Goal: Information Seeking & Learning: Understand process/instructions

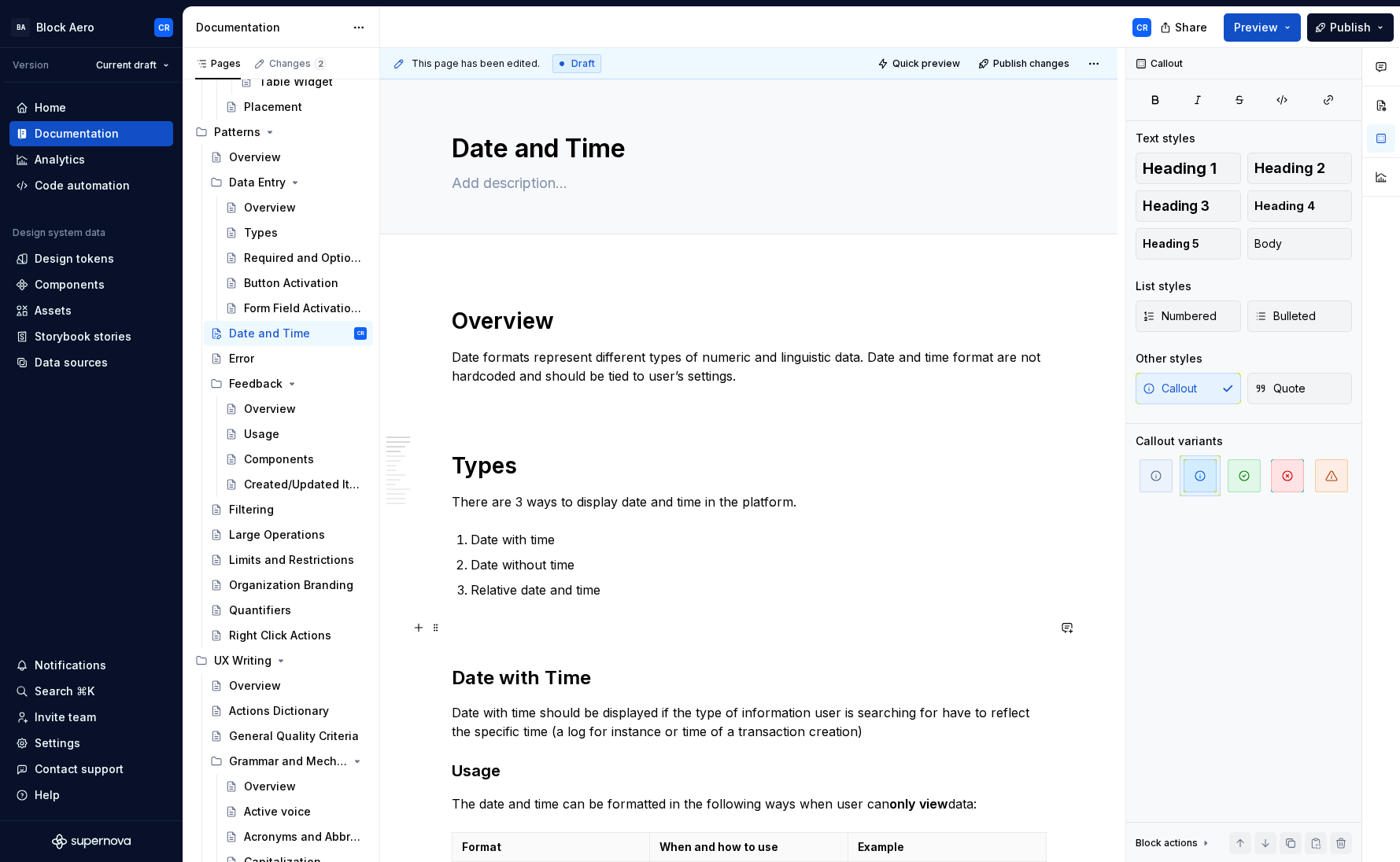
click at [560, 622] on p at bounding box center [748, 627] width 595 height 19
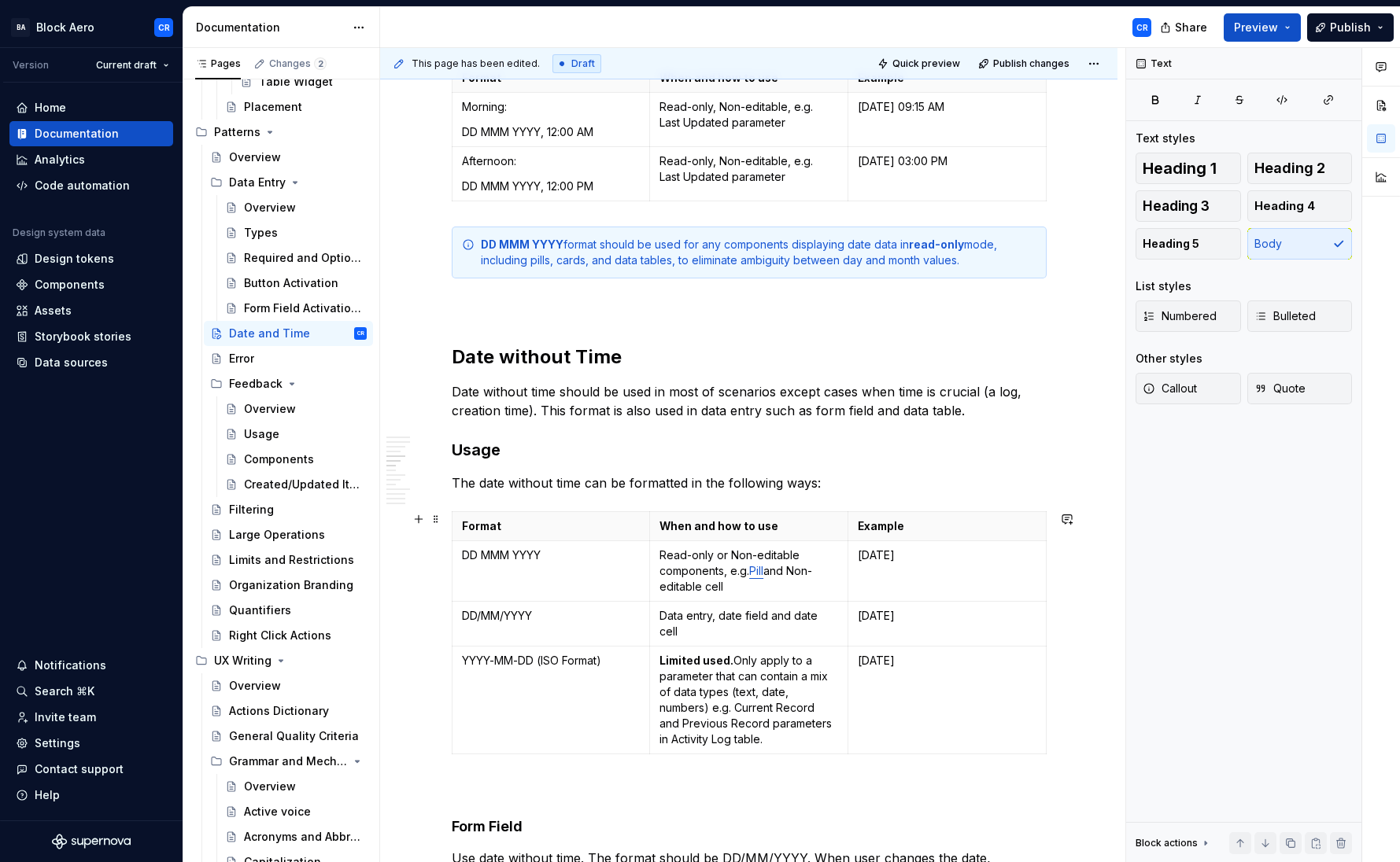
scroll to position [742, 0]
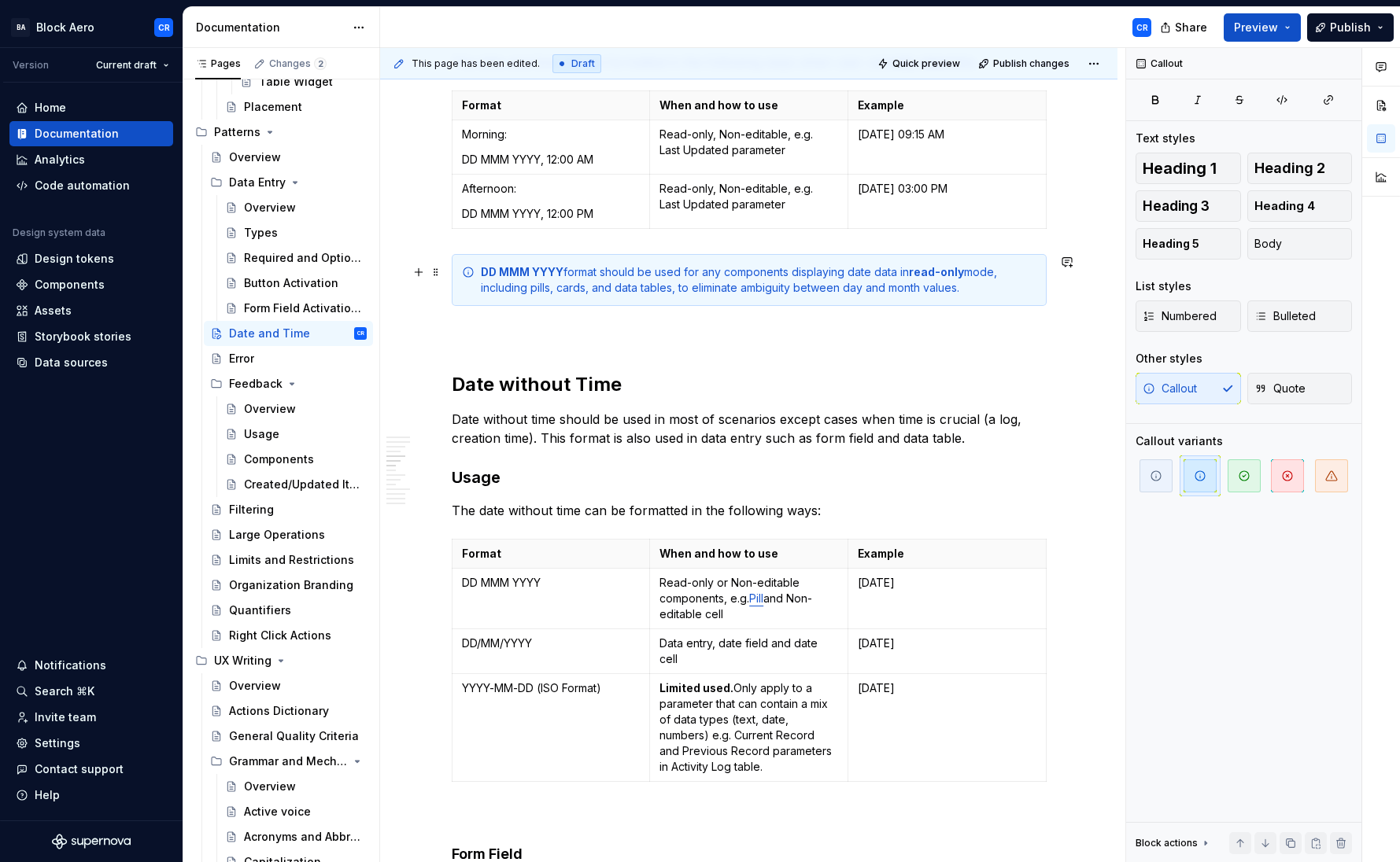
click at [567, 271] on div "DD MMM YYYY format should be used for any components displaying date data in re…" at bounding box center [758, 279] width 556 height 31
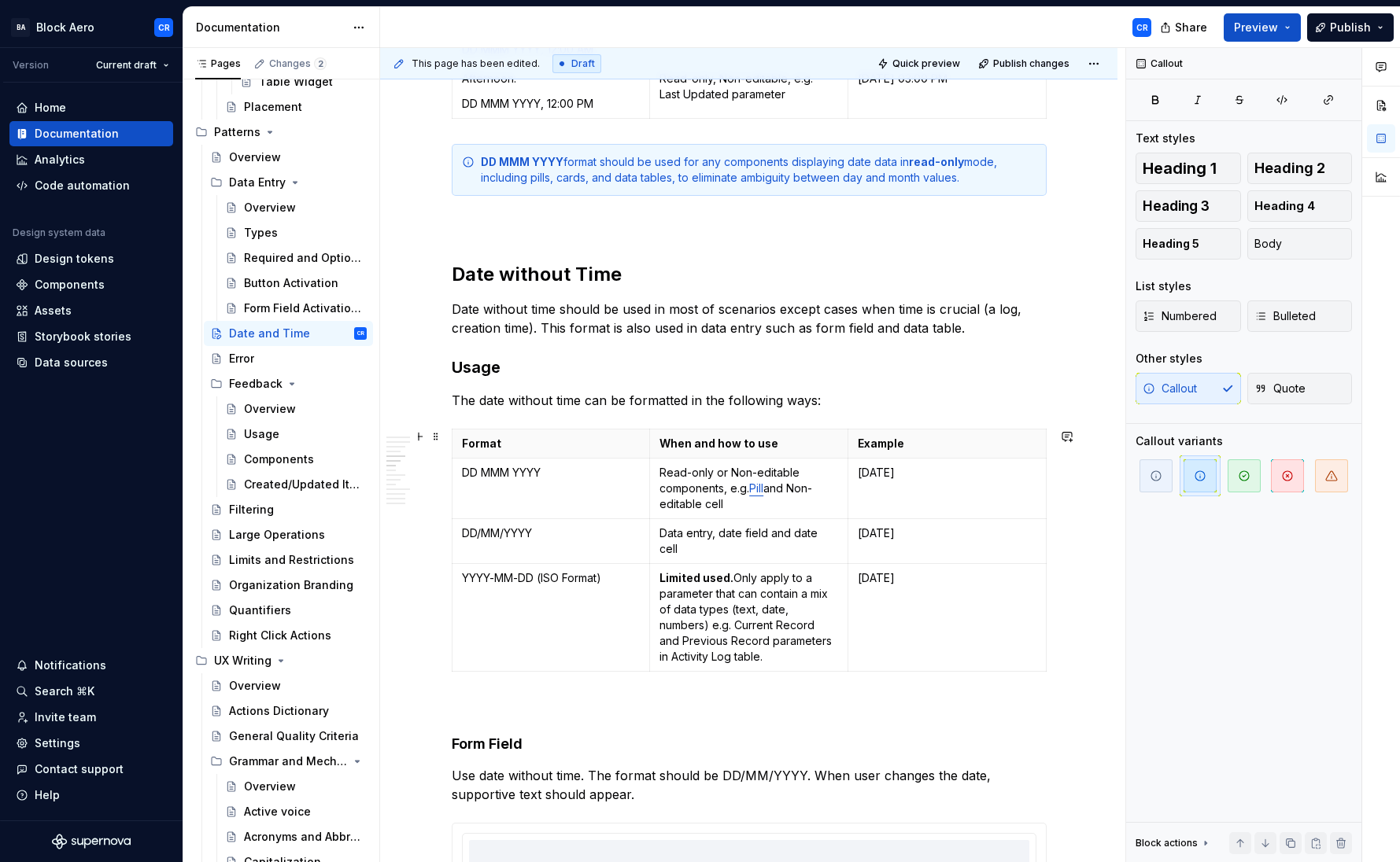
scroll to position [857, 0]
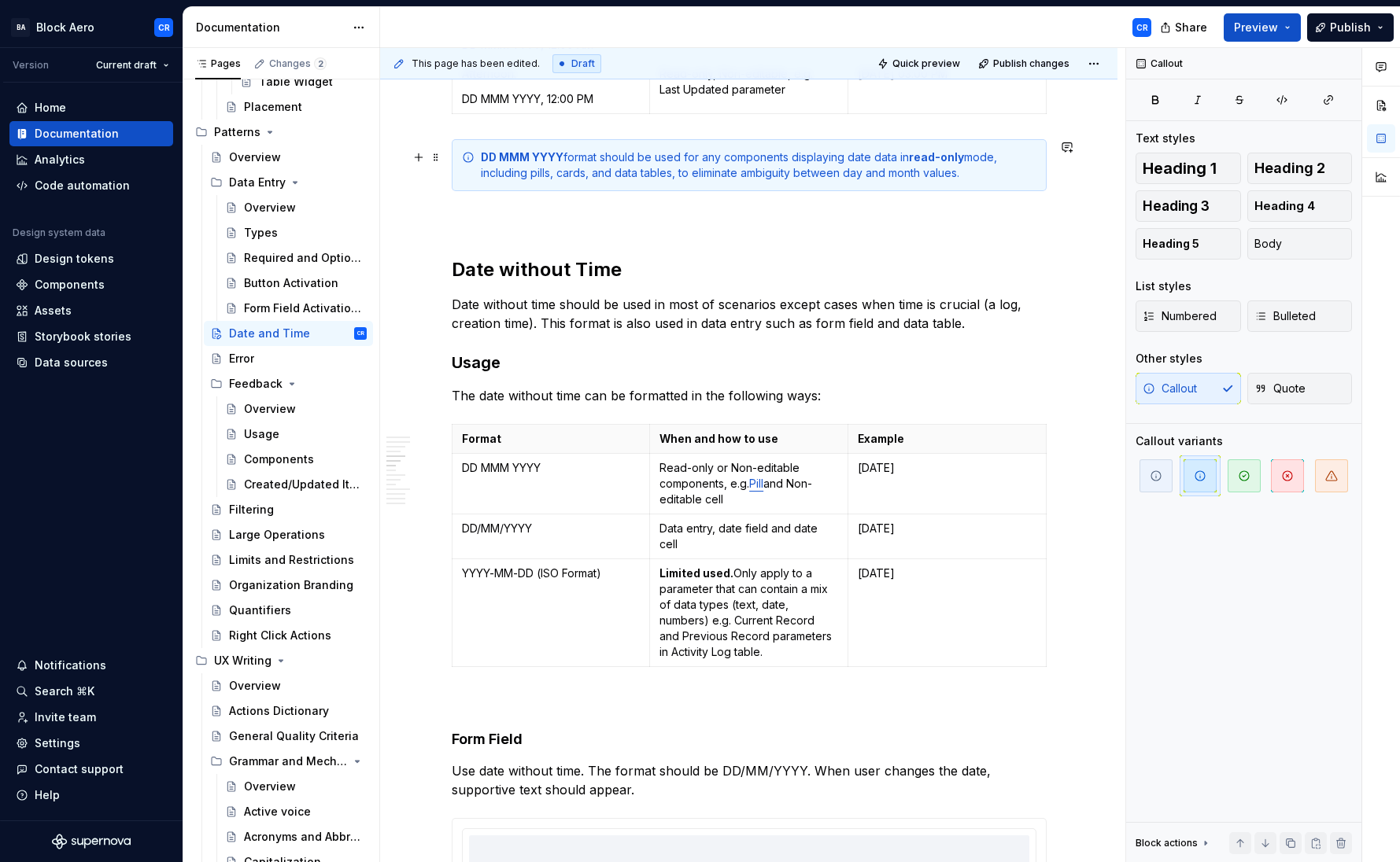
click at [602, 154] on div "DD MMM YYYY format should be used for any components displaying date data in re…" at bounding box center [758, 164] width 556 height 31
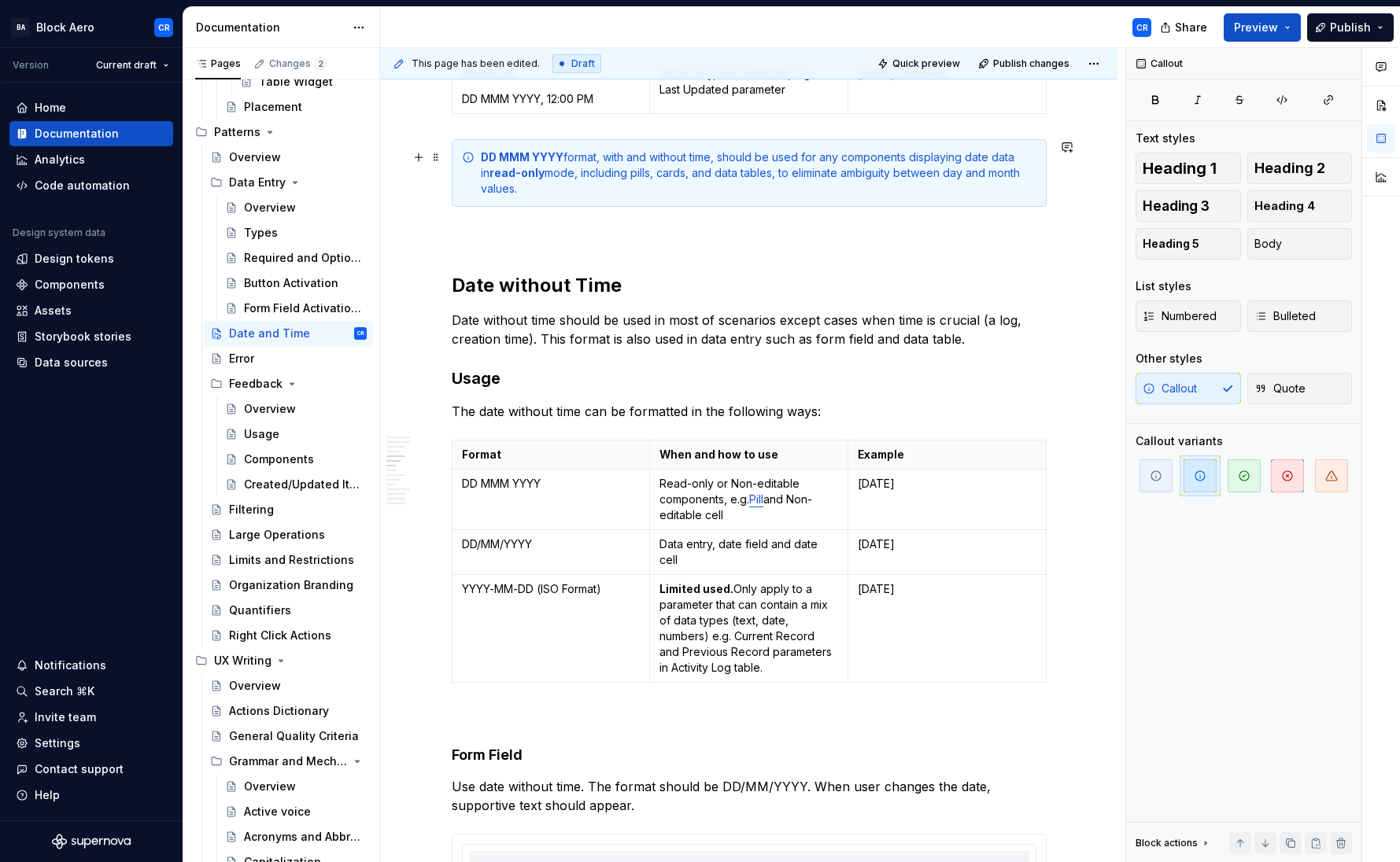
click at [638, 157] on div "DD MMM YYYY format, with and without time, should be used for any components di…" at bounding box center [758, 172] width 556 height 47
click at [603, 172] on div "DD MMM YYYY format, with or without time, should be used for any components dis…" at bounding box center [758, 172] width 556 height 47
click at [646, 173] on div "DD MMM YYYY format, with or without time, should be used for any components dis…" at bounding box center [758, 172] width 556 height 47
click at [566, 172] on div "DD MMM YYYY format, with or without time, should be used for any components dis…" at bounding box center [758, 172] width 556 height 47
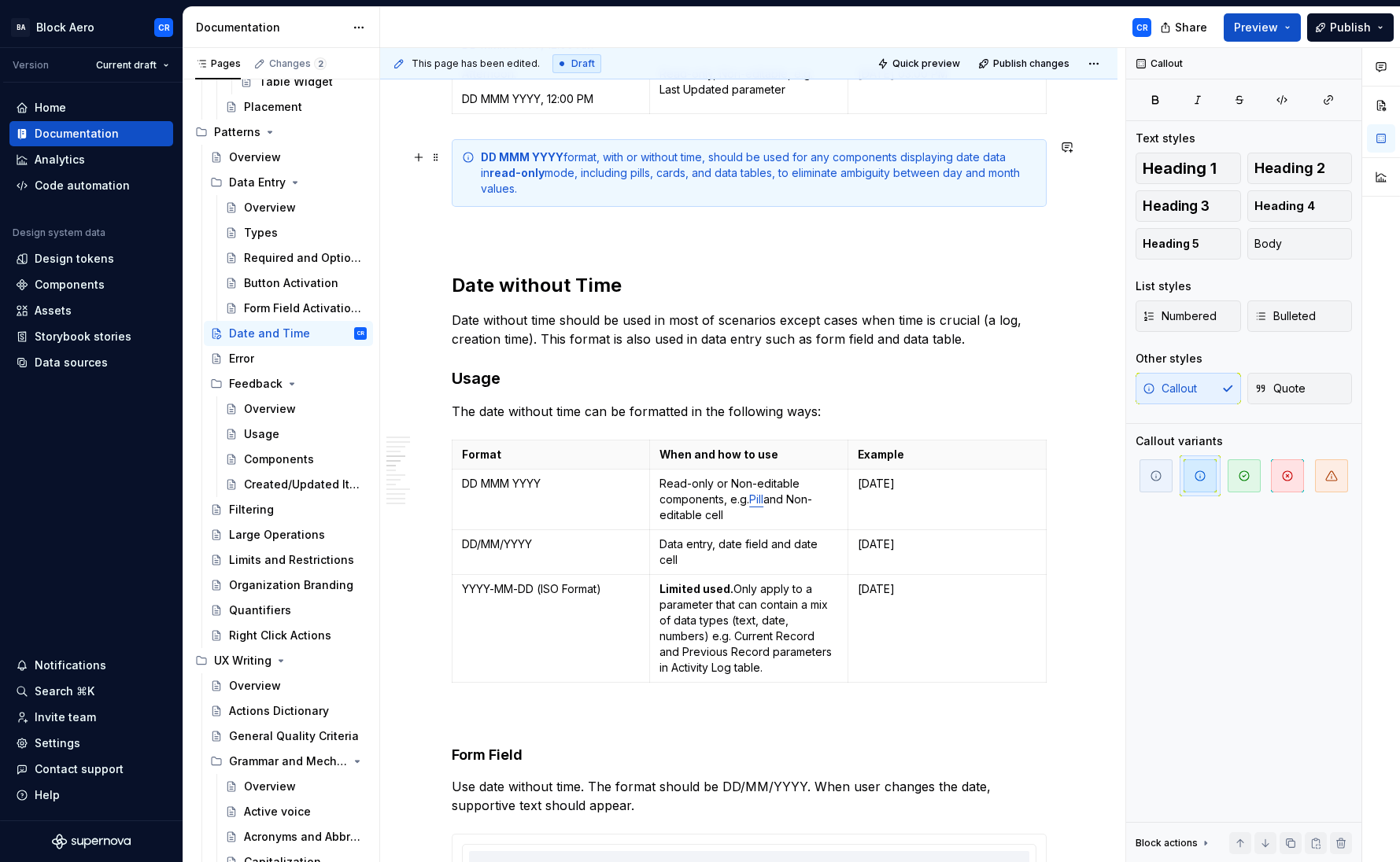
click at [678, 171] on div "DD MMM YYYY format, with or without time, should be used for any components dis…" at bounding box center [758, 172] width 556 height 47
click at [804, 174] on div "DD MMM YYYY format, with or without time, should be used for any components dis…" at bounding box center [758, 172] width 556 height 47
click at [821, 175] on div "DD MMM YYYY format, with or without time, should be used for any components dis…" at bounding box center [758, 172] width 556 height 47
copy div "DD MMM YYYY format, with or without time, should be used for any components dis…"
click at [893, 178] on div "DD MMM YYYY format, with or without time, should be used for any components dis…" at bounding box center [758, 172] width 556 height 47
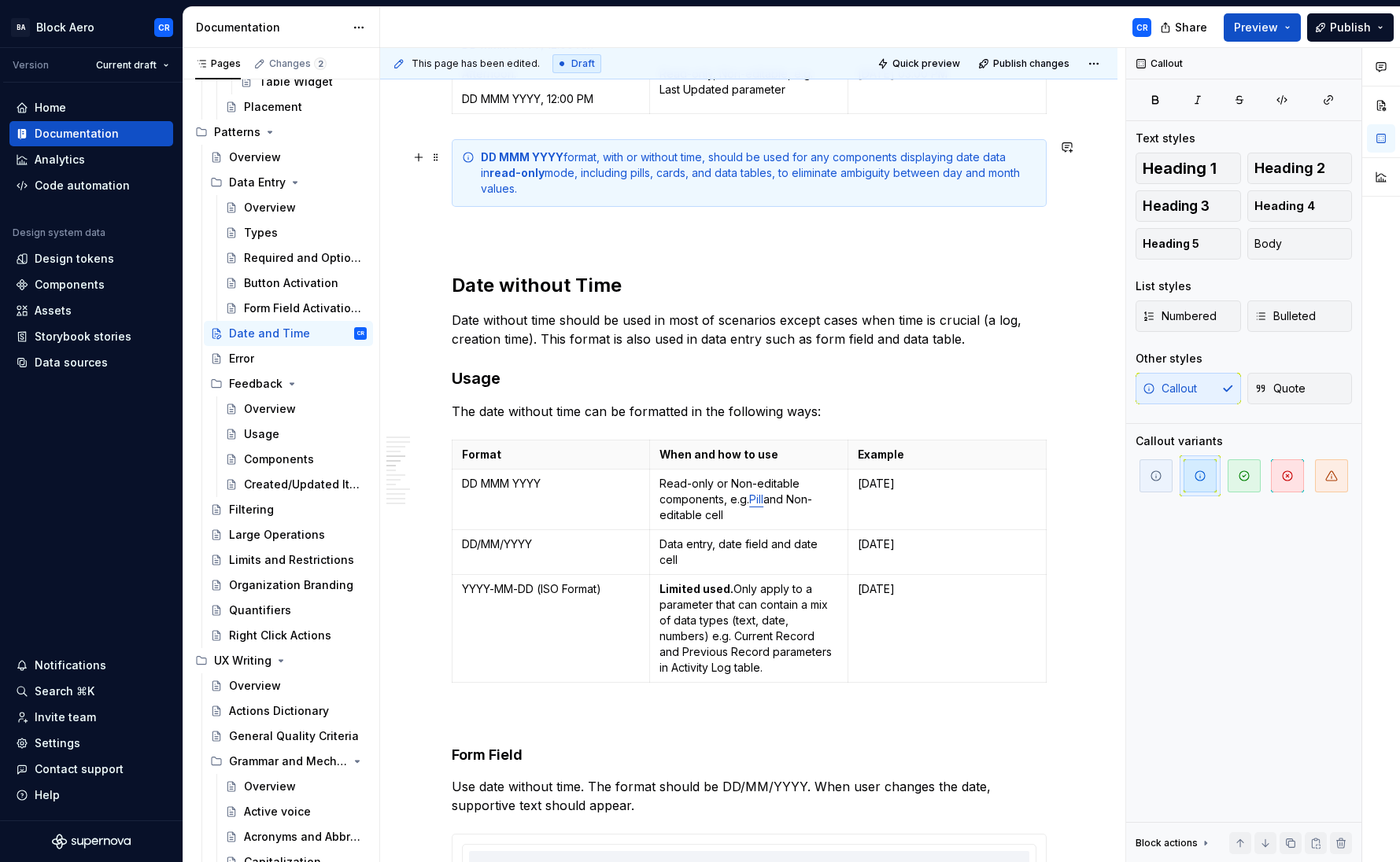
click at [580, 172] on div "DD MMM YYYY format, with or without time, should be used for any components dis…" at bounding box center [758, 172] width 556 height 47
click at [612, 160] on div "DD MMM YYYY format, with or without time, should be used for any components dis…" at bounding box center [758, 172] width 556 height 47
click at [589, 159] on div "DD MMM YYYY format, with or without time, should be used for any components dis…" at bounding box center [758, 172] width 556 height 47
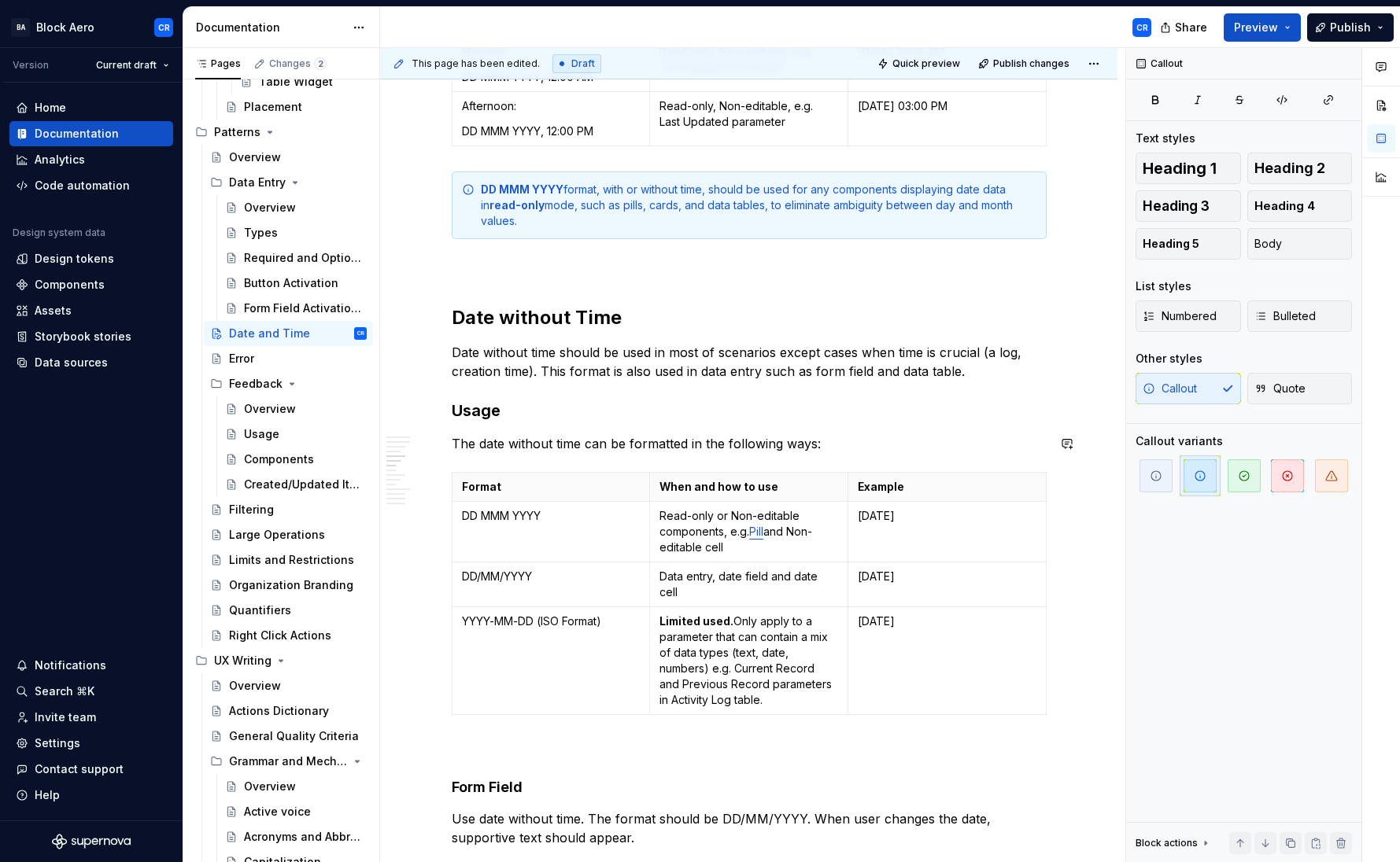
scroll to position [688, 0]
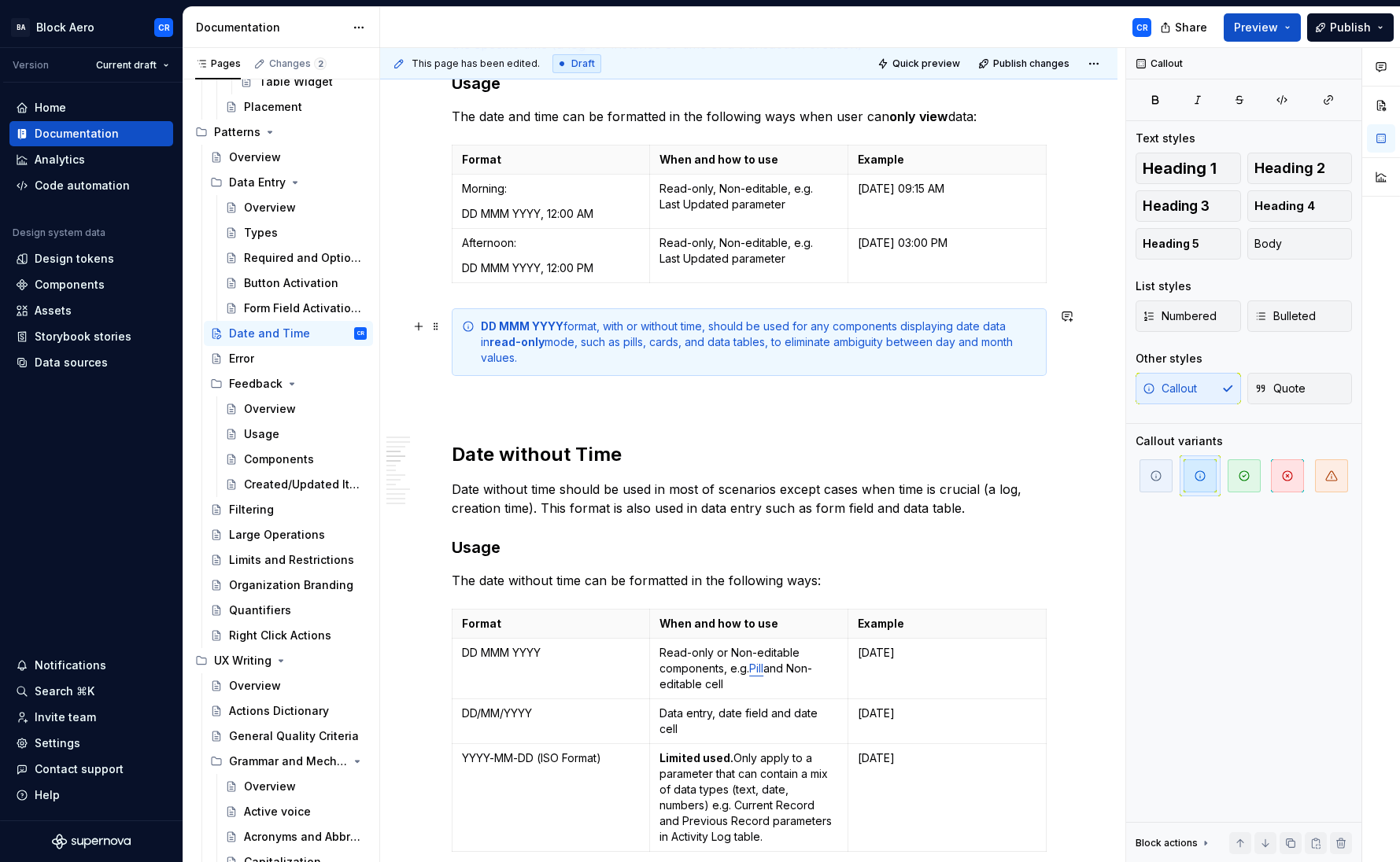
click at [737, 329] on div "DD MMM YYYY format, with or without time, should be used for any components dis…" at bounding box center [758, 342] width 556 height 47
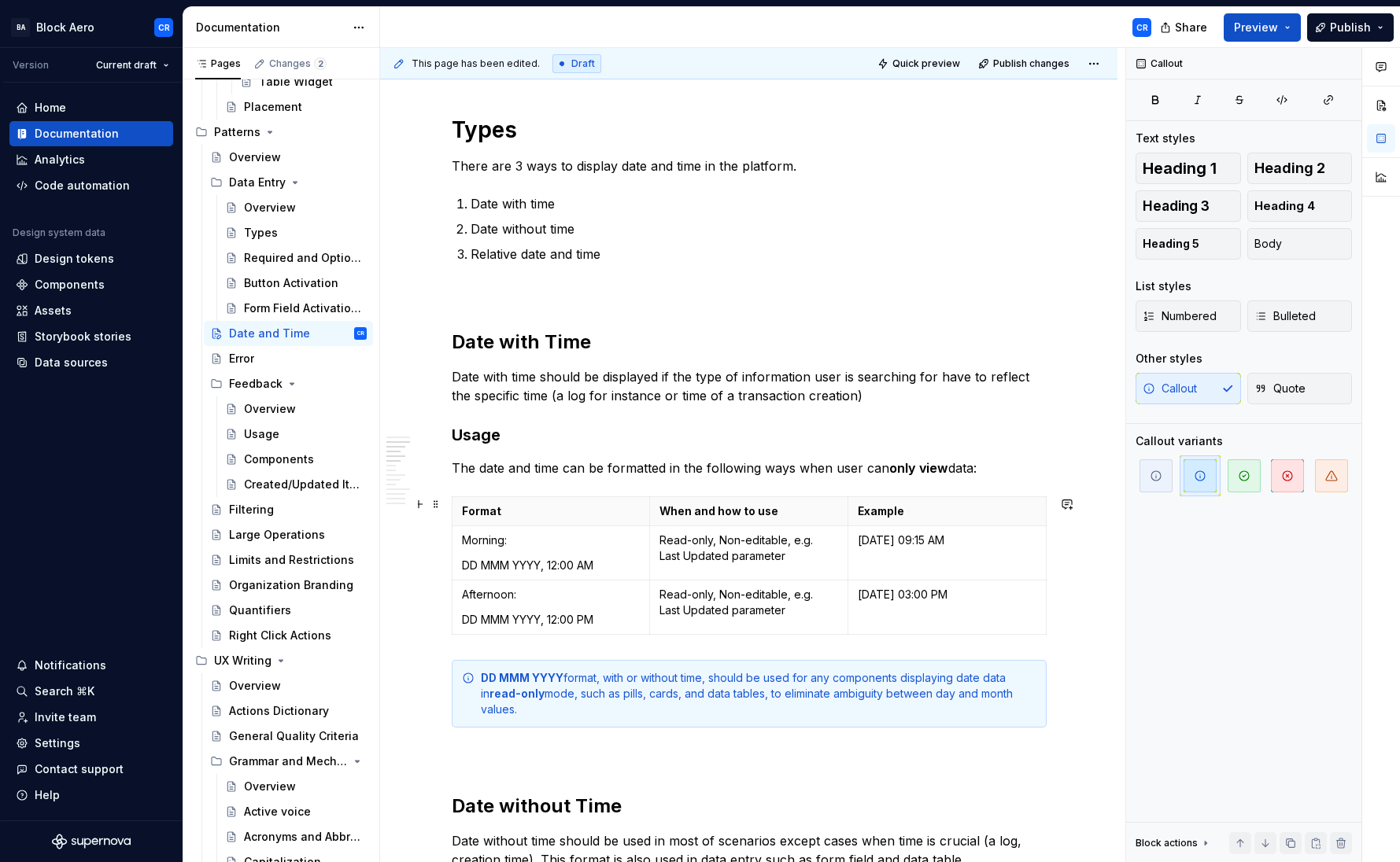
scroll to position [330, 0]
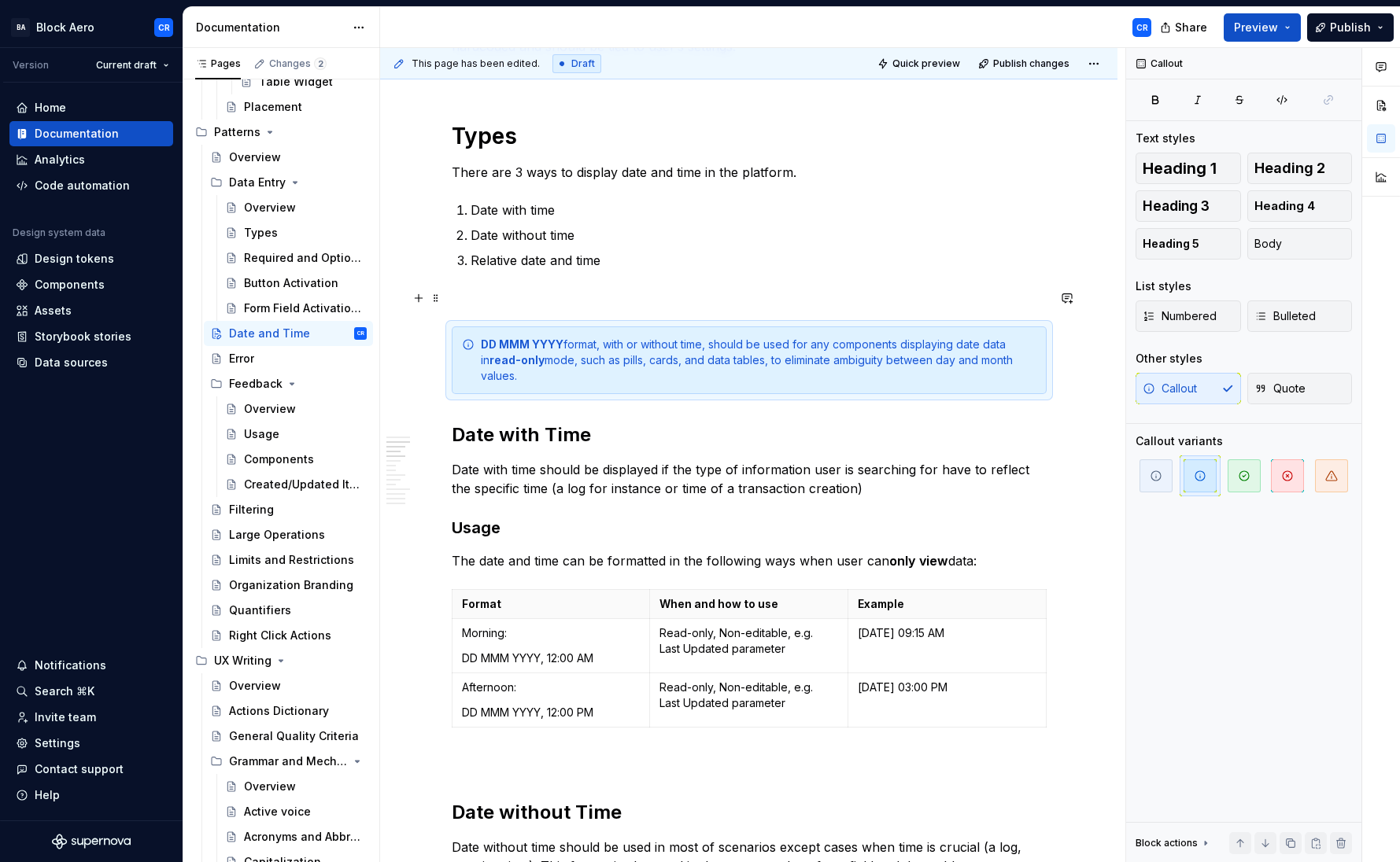
click at [478, 290] on p at bounding box center [748, 298] width 595 height 19
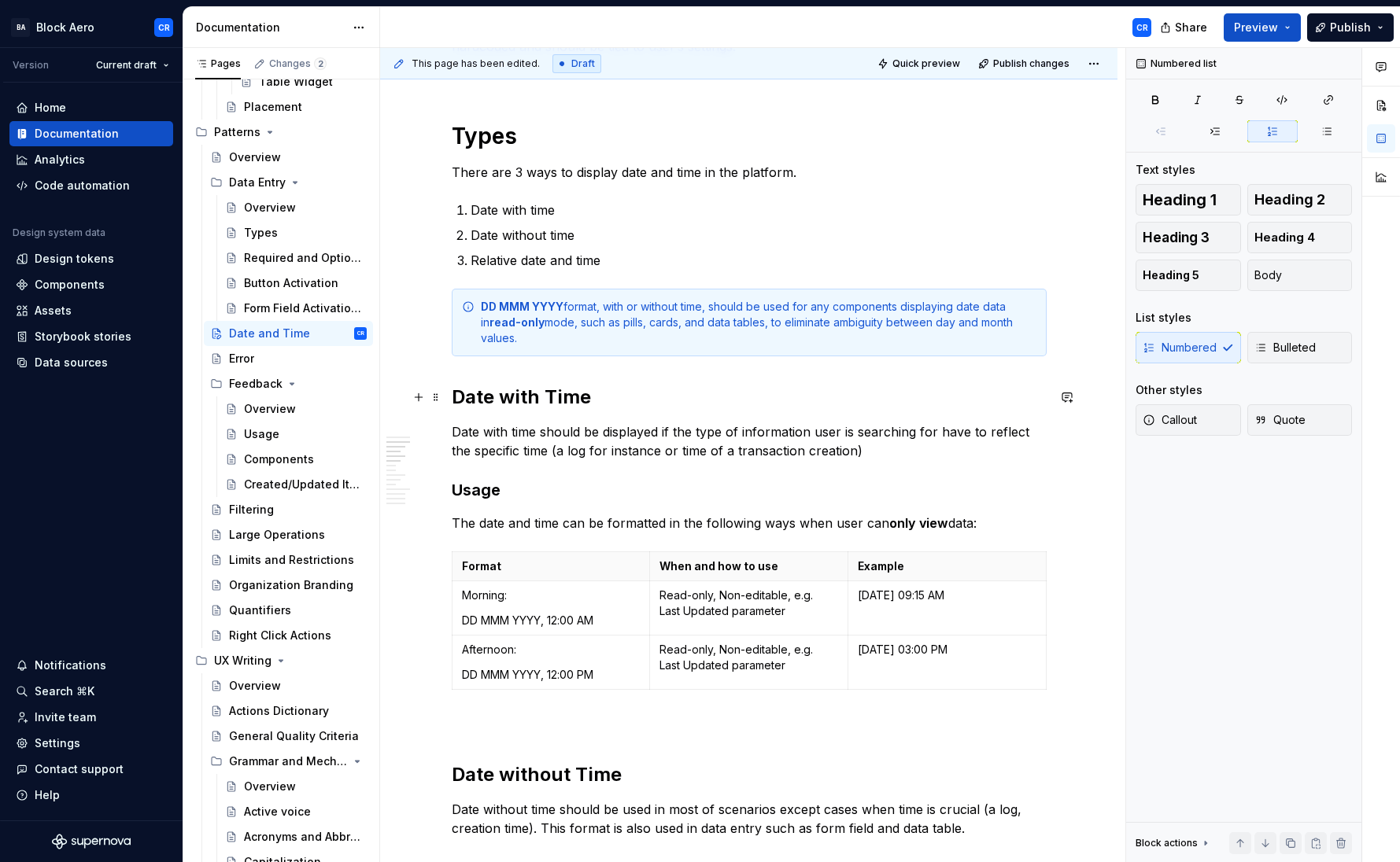
click at [454, 392] on h2 "Date with Time" at bounding box center [748, 397] width 595 height 25
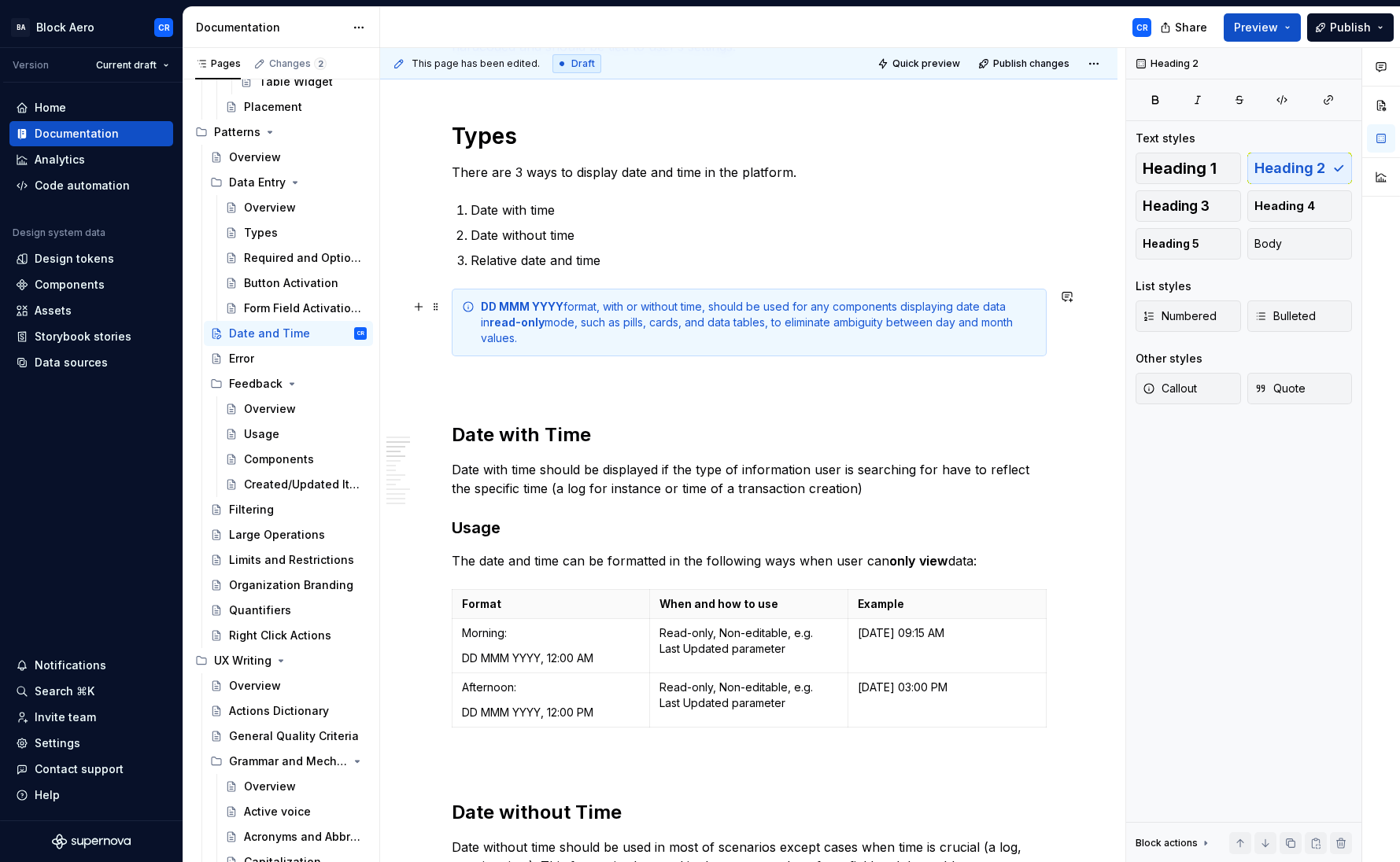
click at [609, 314] on div "DD MMM YYYY format, with or without time, should be used for any components dis…" at bounding box center [758, 322] width 556 height 47
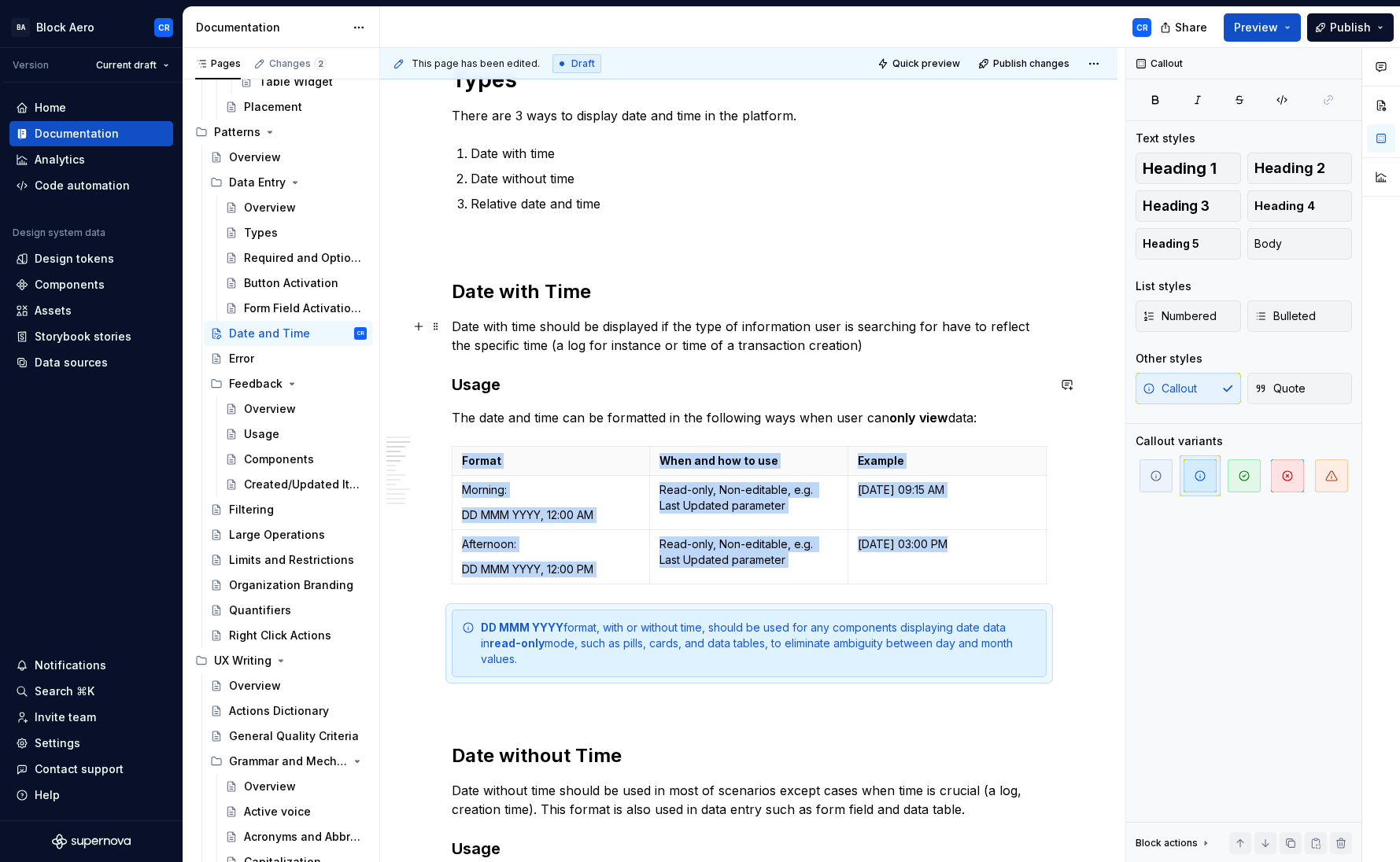
scroll to position [385, 0]
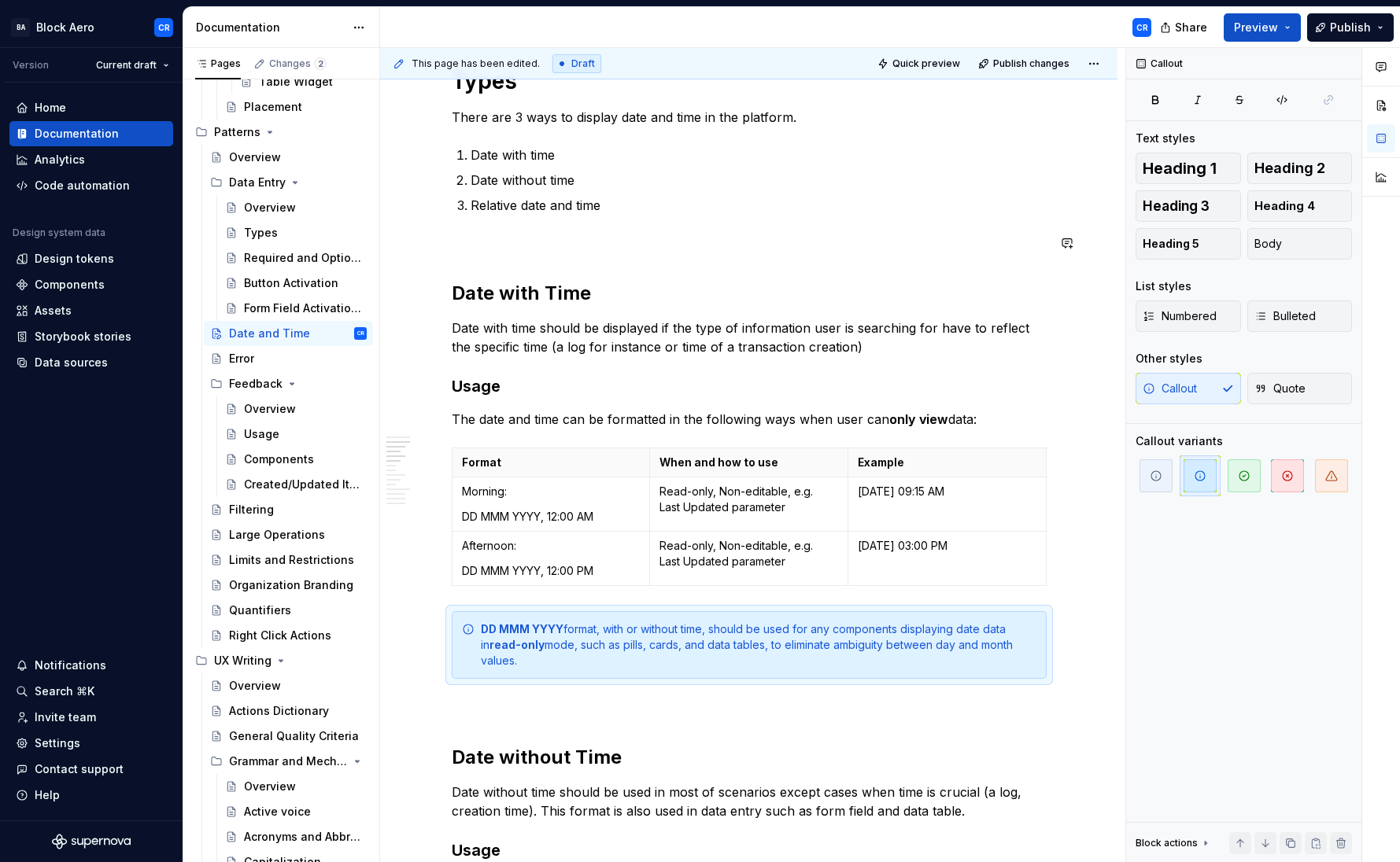
click at [510, 234] on p at bounding box center [748, 243] width 595 height 19
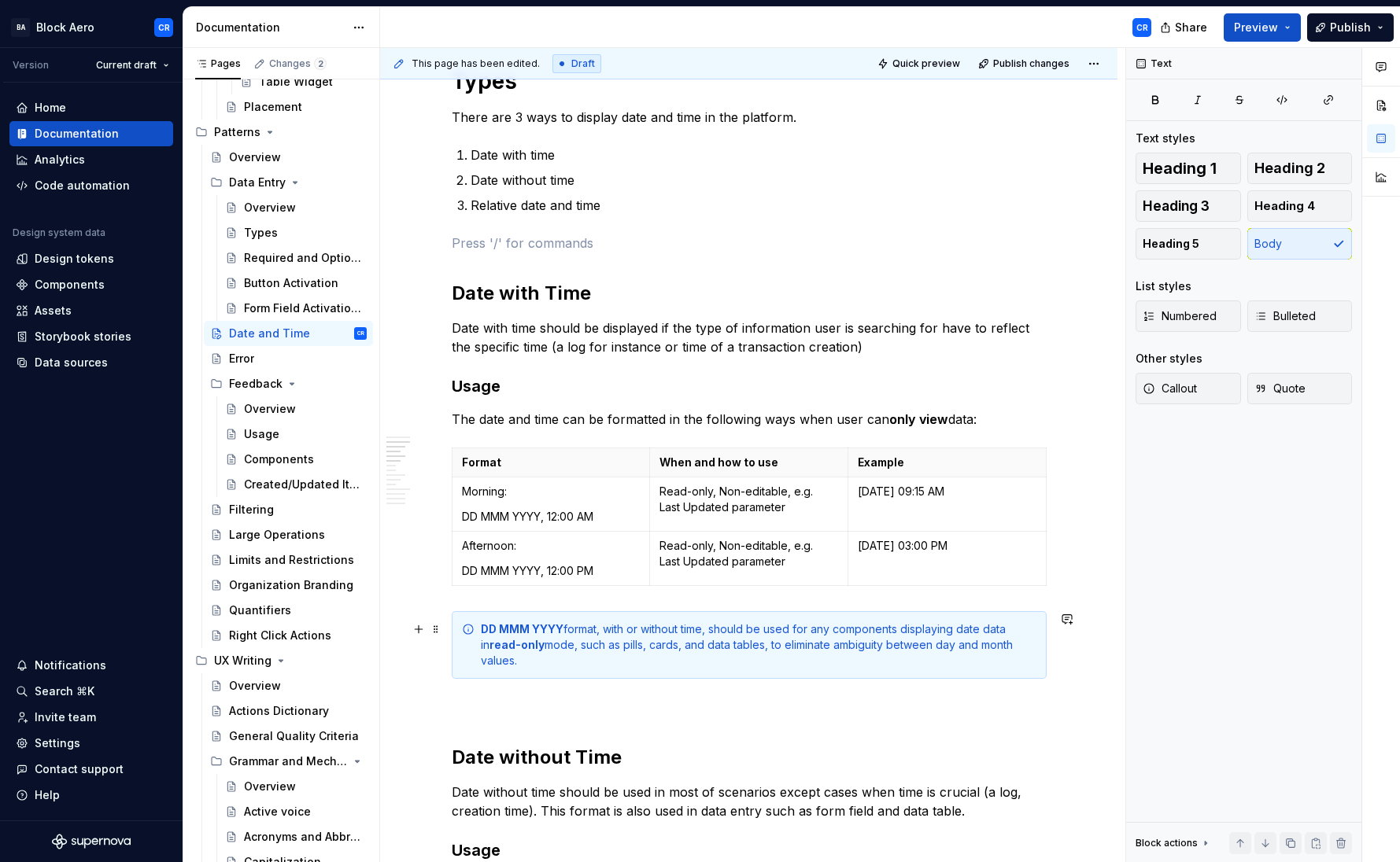
click at [585, 643] on div "DD MMM YYYY format, with or without time, should be used for any components dis…" at bounding box center [758, 644] width 556 height 47
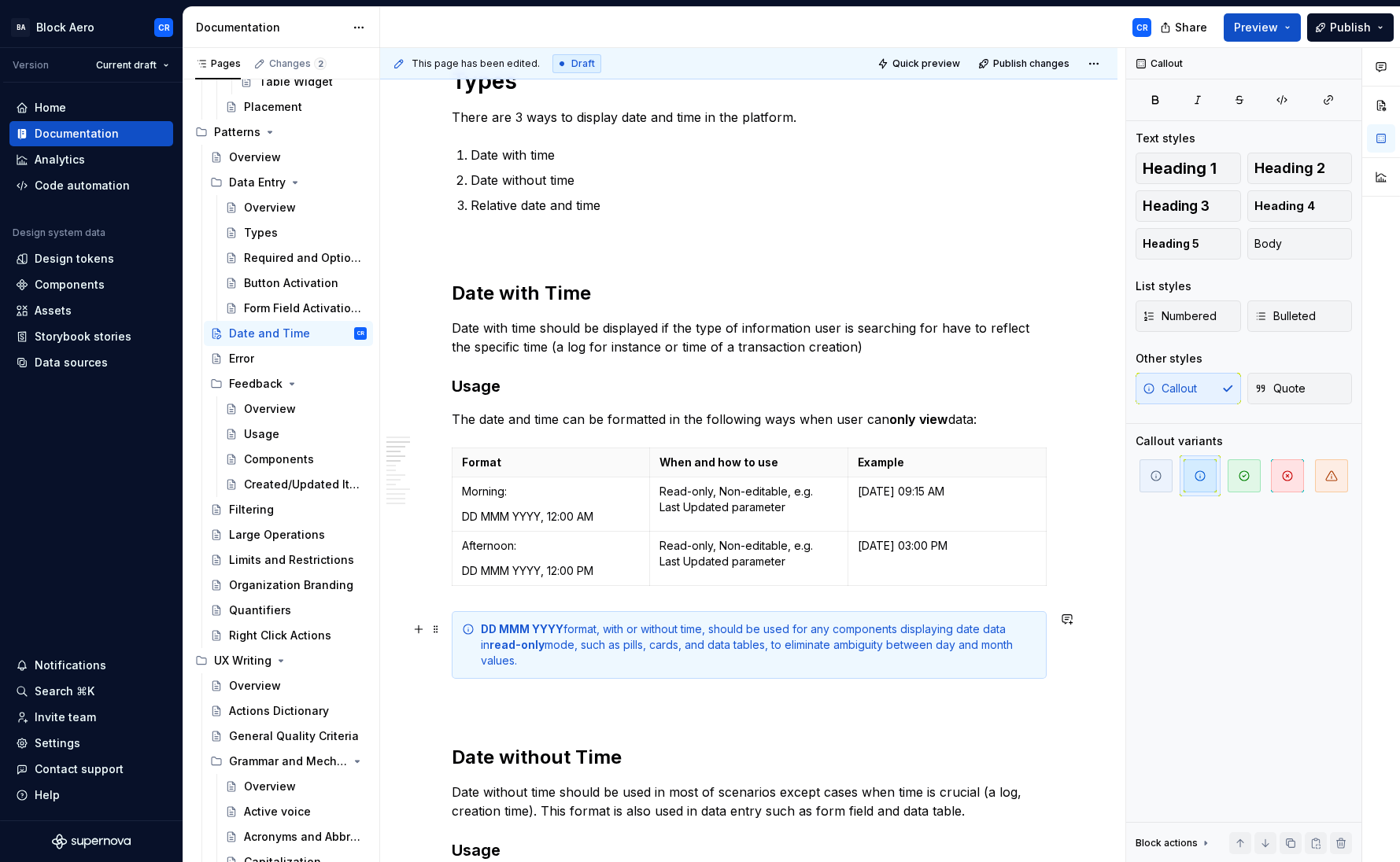
click at [631, 628] on div "DD MMM YYYY format, with or without time, should be used for any components dis…" at bounding box center [758, 644] width 556 height 47
click at [614, 629] on div "DD MMM YYYY format, with or without time, should be used for any components dis…" at bounding box center [758, 644] width 556 height 47
click at [643, 628] on div "DD MMM YYYY format, with or without time, should be used for any components dis…" at bounding box center [758, 644] width 556 height 47
click at [668, 630] on div "DD MMM YYYY format, with or without time, should be used for any components dis…" at bounding box center [758, 644] width 556 height 47
click at [669, 630] on div "DD MMM YYYY format, with or without time, should be used for any components dis…" at bounding box center [758, 644] width 556 height 47
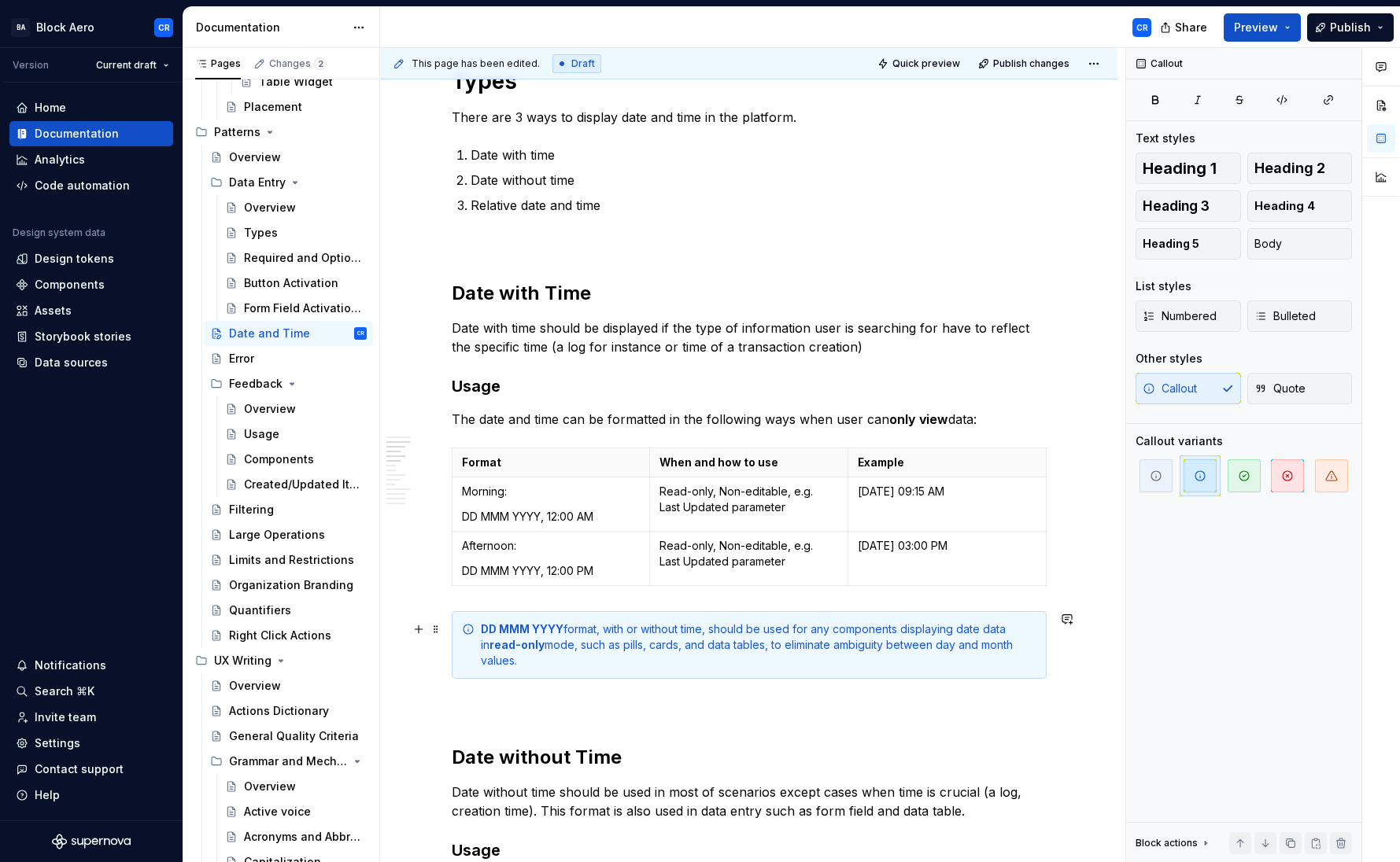
click at [724, 631] on div "DD MMM YYYY format, with or without time, should be used for any components dis…" at bounding box center [758, 644] width 556 height 47
click at [772, 626] on div "DD MMM YYYY format, with or without time, should be used for any components dis…" at bounding box center [758, 644] width 556 height 47
click at [836, 627] on div "DD MMM YYYY format, with or without time, should be used for any components dis…" at bounding box center [758, 644] width 556 height 47
click at [886, 630] on div "DD MMM YYYY format, with or without time, should be used for any components dis…" at bounding box center [758, 644] width 556 height 47
click at [835, 631] on div "DD MMM YYYY format, with or without time, should be used for any components dis…" at bounding box center [758, 644] width 556 height 47
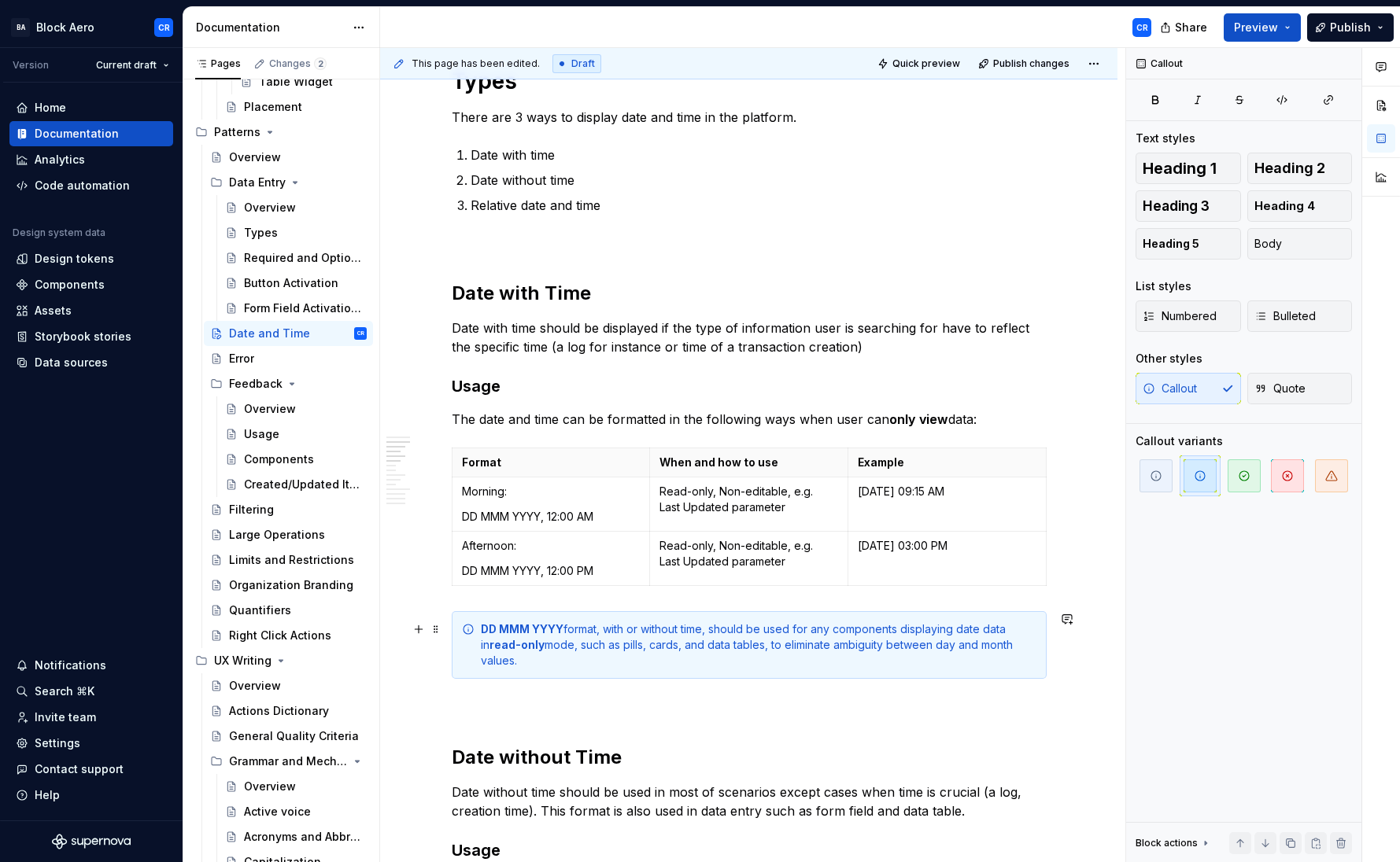
click at [871, 630] on div "DD MMM YYYY format, with or without time, should be used for any components dis…" at bounding box center [758, 644] width 556 height 47
click at [942, 629] on div "DD MMM YYYY format, with or without time, should be used for any components dis…" at bounding box center [758, 644] width 556 height 47
click at [980, 629] on div "DD MMM YYYY format, with or without time, should be used for any components dis…" at bounding box center [758, 644] width 556 height 47
click at [888, 644] on div "DD MMM YYYY format, with or without time, should be used for any components dis…" at bounding box center [758, 644] width 556 height 47
click at [545, 642] on div "DD MMM YYYY format, with or without time, should be used for any components dis…" at bounding box center [758, 644] width 556 height 47
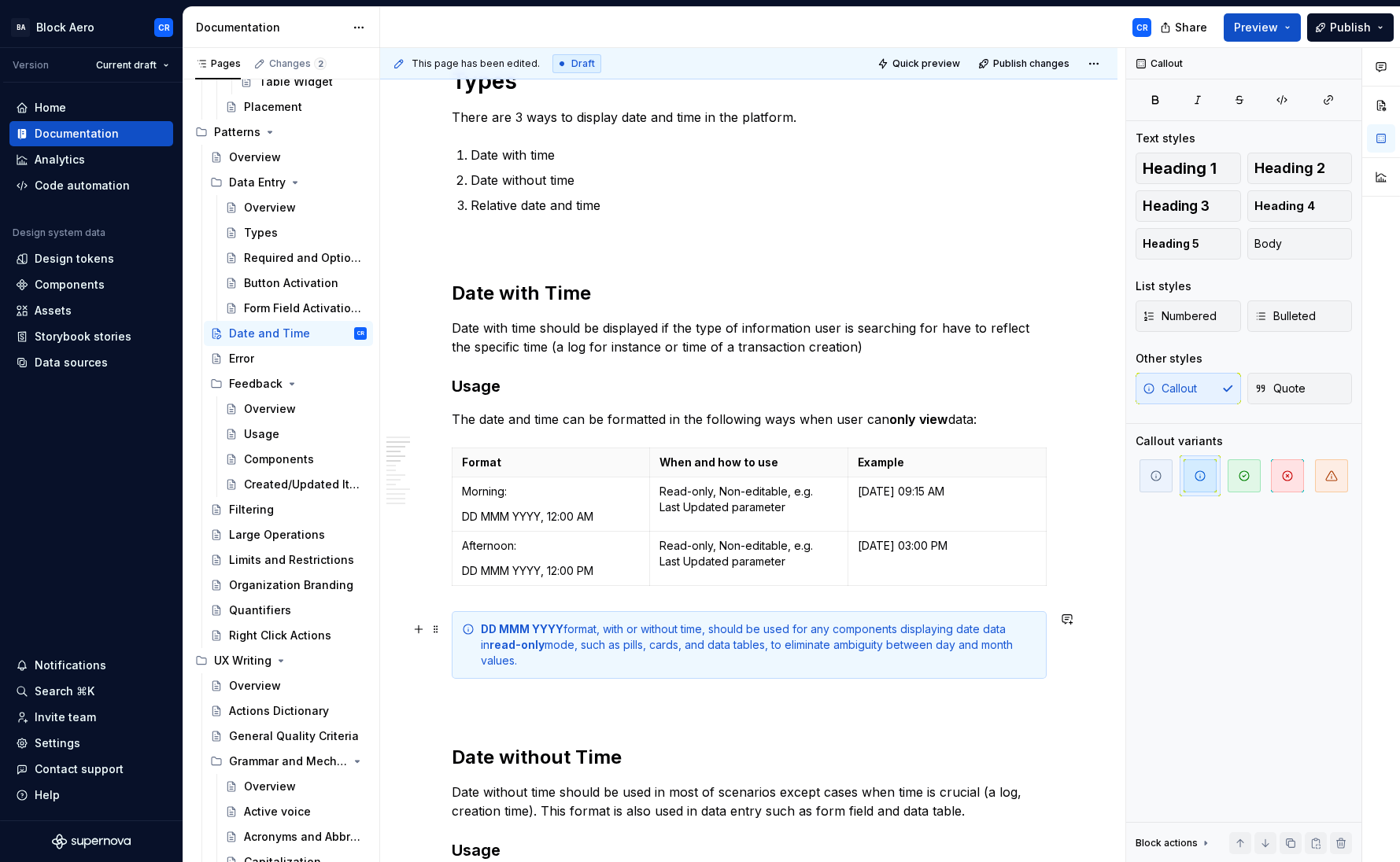
click at [582, 648] on div "DD MMM YYYY format, with or without time, should be used for any components dis…" at bounding box center [758, 644] width 556 height 47
click at [612, 648] on div "DD MMM YYYY format, with or without time, should be used for any components dis…" at bounding box center [758, 644] width 556 height 47
click at [660, 644] on div "DD MMM YYYY format, with or without time, should be used for any components dis…" at bounding box center [758, 644] width 556 height 47
click at [668, 647] on div "DD MMM YYYY format, with or without time, should be used for any components dis…" at bounding box center [758, 644] width 556 height 47
click at [614, 646] on div "DD MMM YYYY format, with or without time, should be used for any components dis…" at bounding box center [758, 644] width 556 height 47
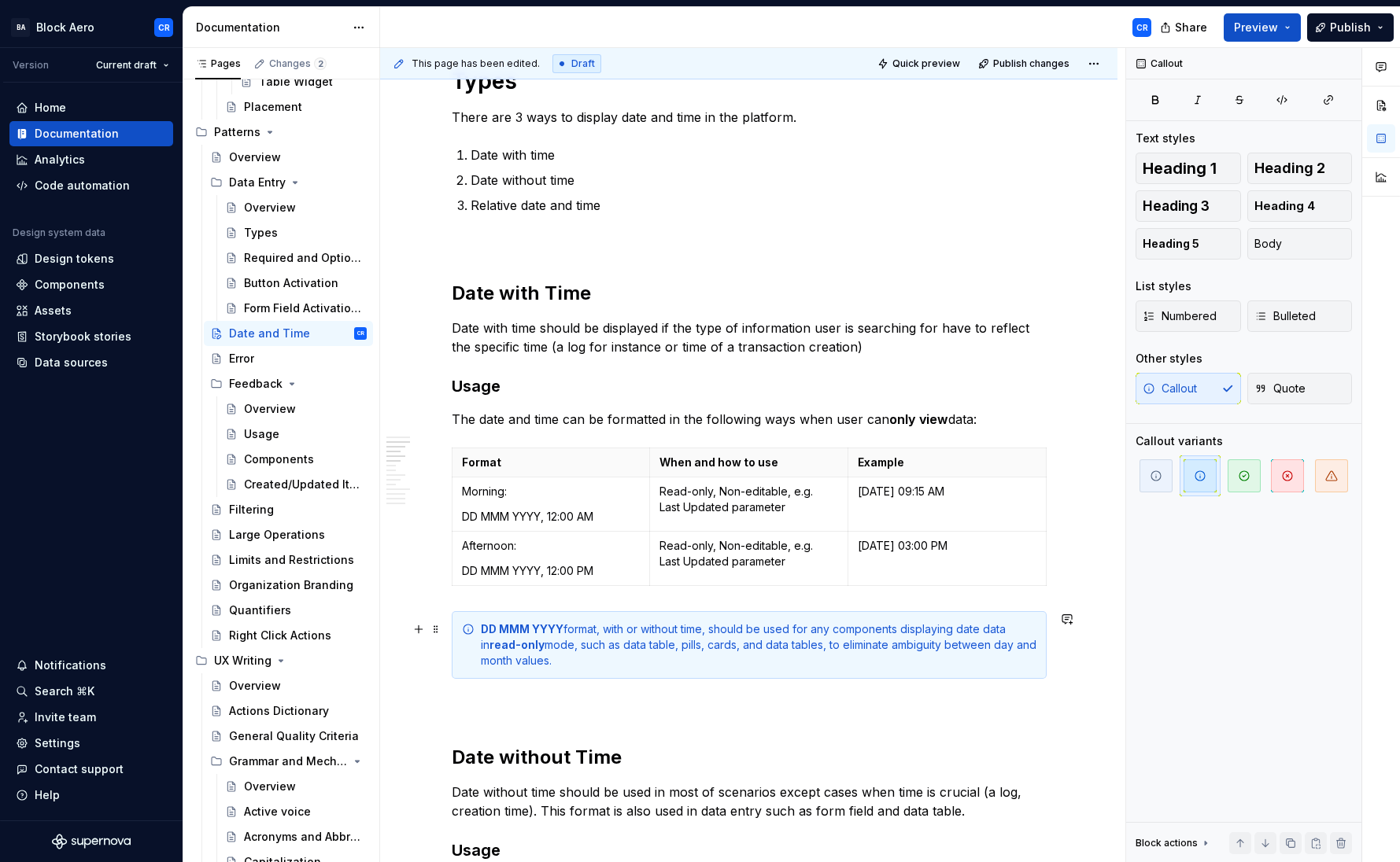
click at [700, 643] on div "DD MMM YYYY format, with or without time, should be used for any components dis…" at bounding box center [758, 644] width 556 height 47
drag, startPoint x: 749, startPoint y: 646, endPoint x: 837, endPoint y: 644, distance: 88.0
click at [837, 644] on div "DD MMM YYYY format, with or without time, should be used for any components dis…" at bounding box center [758, 644] width 556 height 47
click at [823, 648] on div "DD MMM YYYY format, with or without time, should be used for any components dis…" at bounding box center [758, 644] width 556 height 47
click at [548, 644] on div "DD MMM YYYY format, with or without time, should be used for any components dis…" at bounding box center [758, 644] width 556 height 47
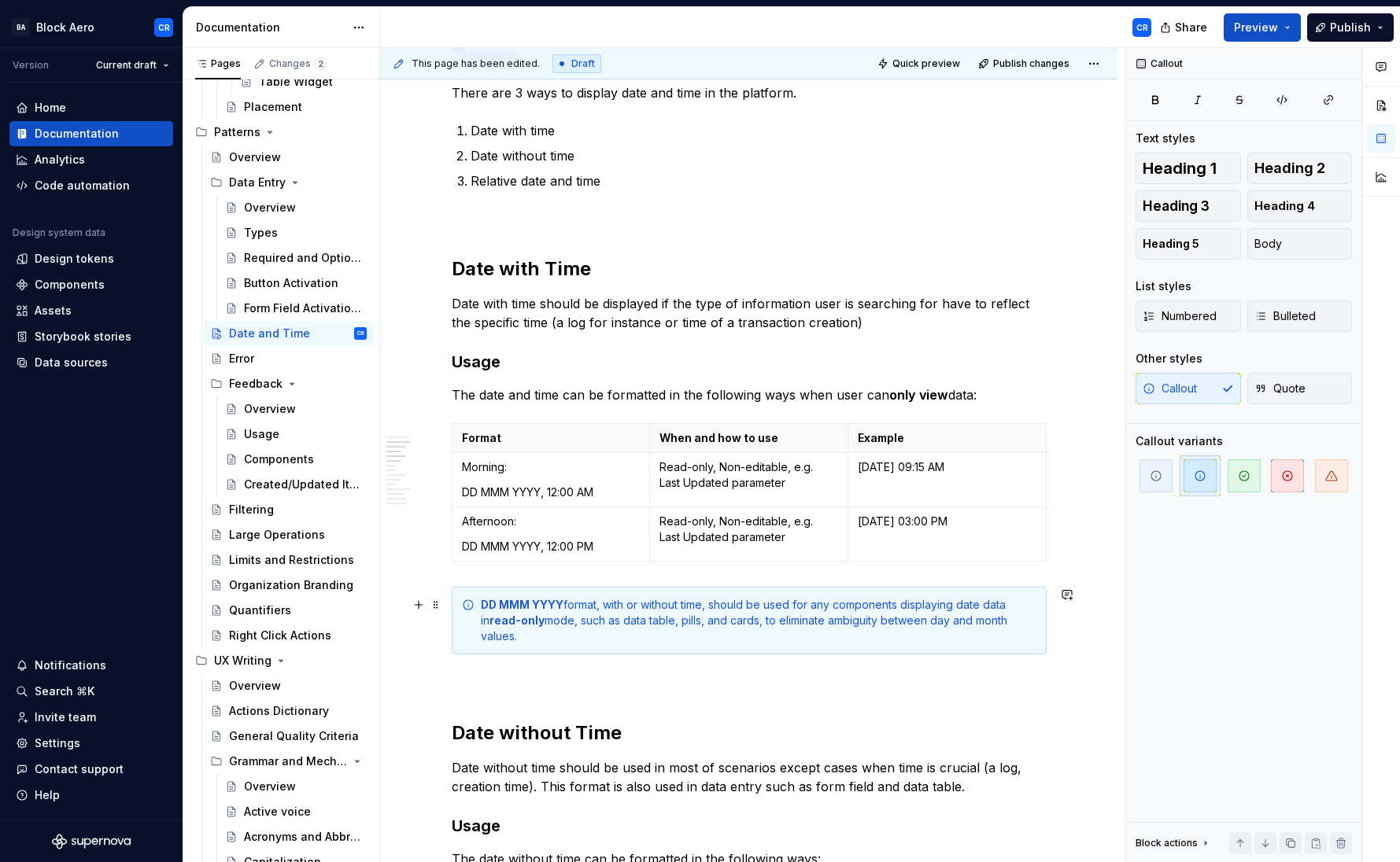
scroll to position [418, 0]
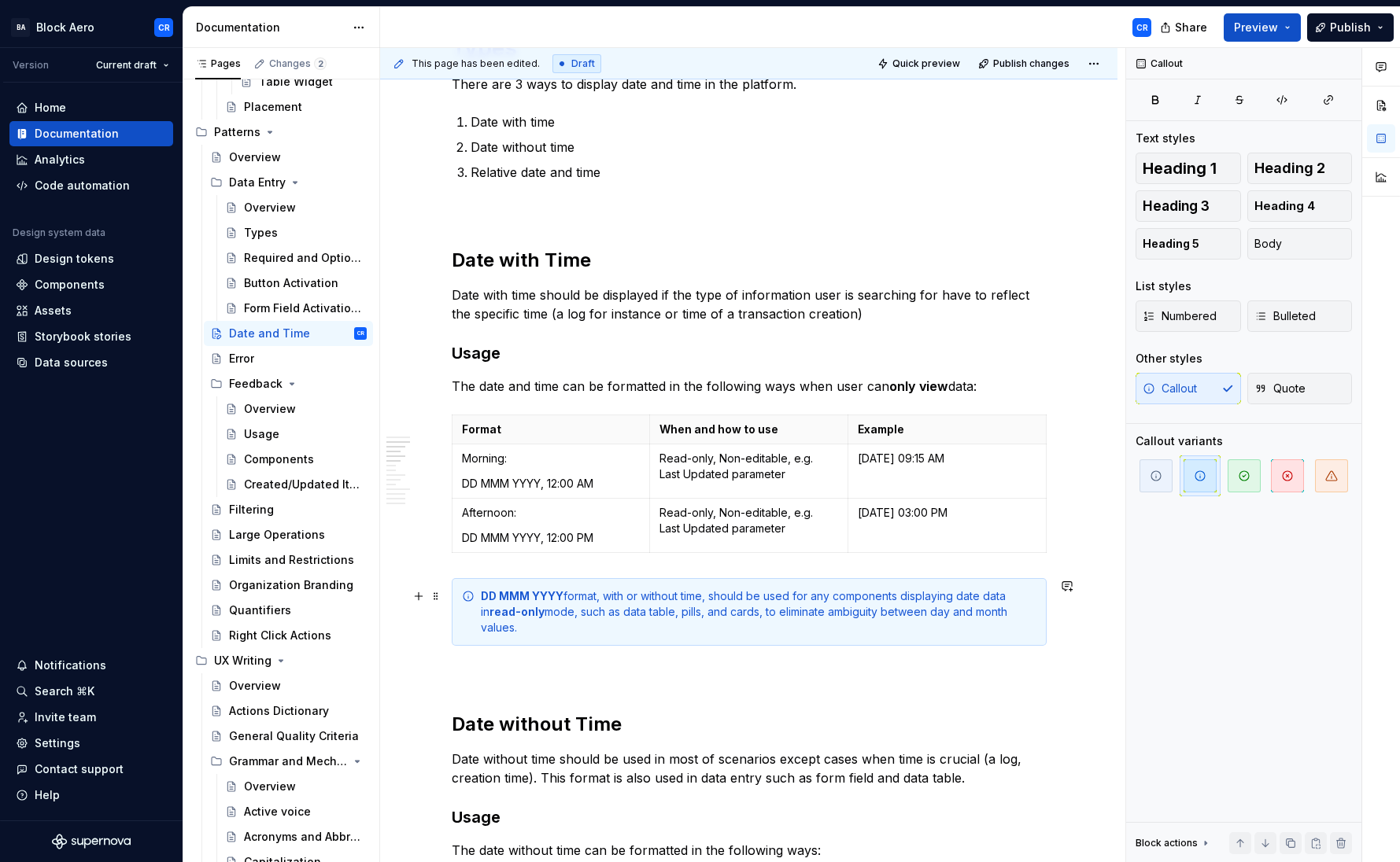
click at [596, 613] on div "DD MMM YYYY format, with or without time, should be used for any components dis…" at bounding box center [758, 611] width 556 height 47
click at [628, 612] on div "DD MMM YYYY format, with or without time, should be used for any components dis…" at bounding box center [758, 611] width 556 height 47
click at [682, 610] on div "DD MMM YYYY format, with or without time, should be used for any components dis…" at bounding box center [758, 611] width 556 height 47
click at [732, 612] on div "DD MMM YYYY format, with or without time, should be used for any components dis…" at bounding box center [758, 611] width 556 height 47
click at [776, 614] on div "DD MMM YYYY format, with or without time, should be used for any components dis…" at bounding box center [758, 611] width 556 height 47
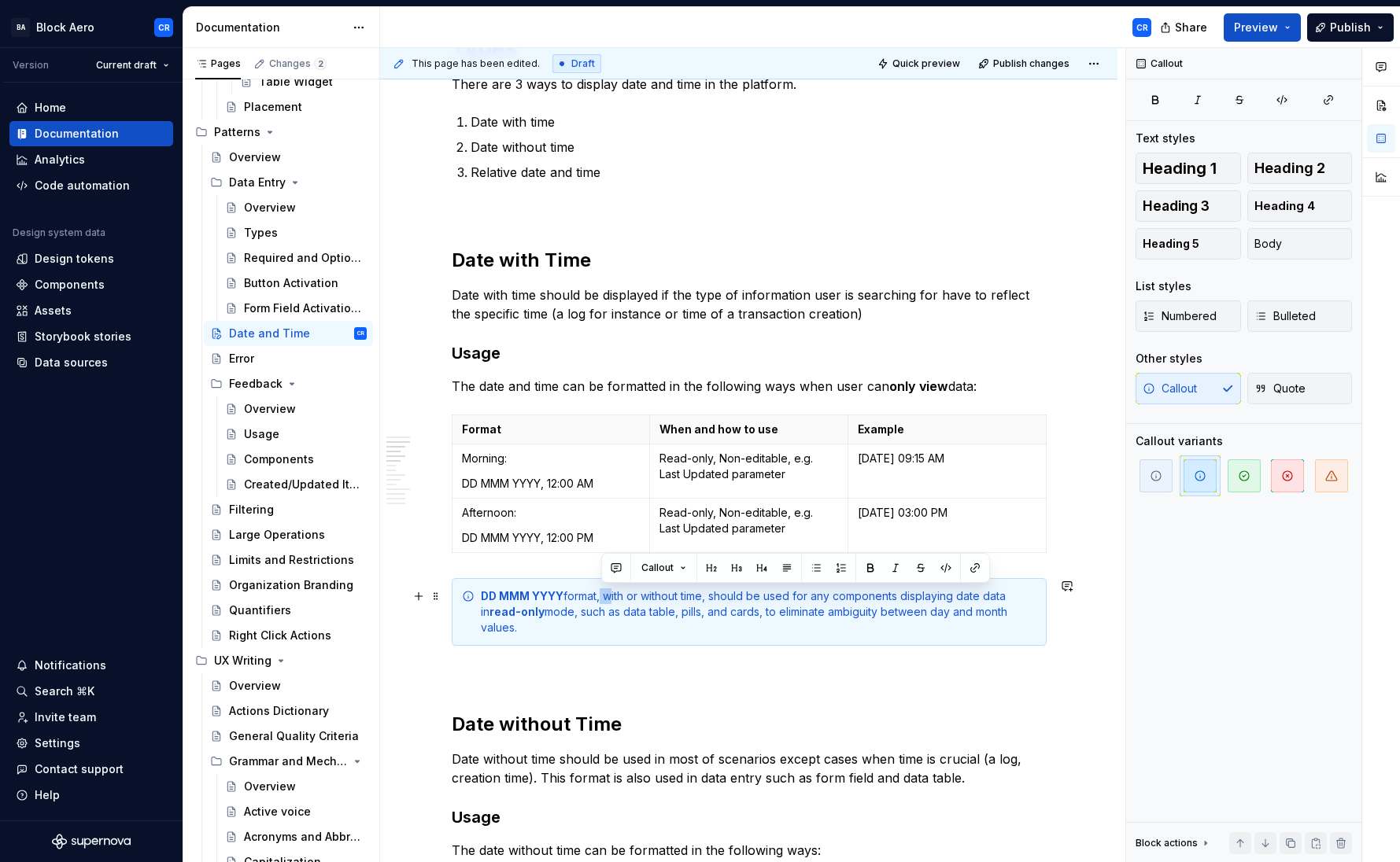
drag, startPoint x: 609, startPoint y: 596, endPoint x: 600, endPoint y: 595, distance: 9.1
click at [600, 595] on div "DD MMM YYYY format, with or without time, should be used for any components dis…" at bounding box center [758, 611] width 556 height 47
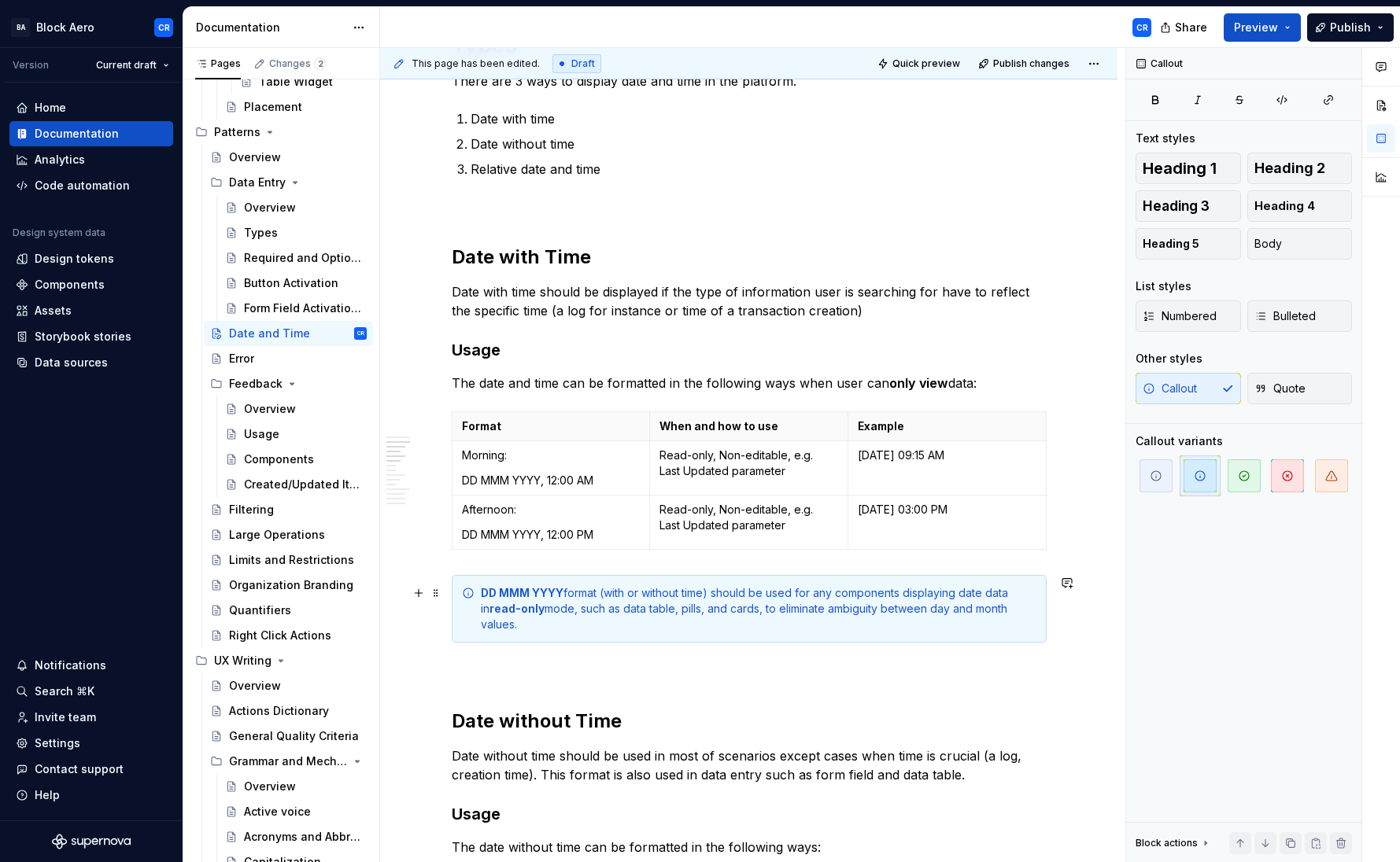
click at [694, 612] on div "DD MMM YYYY format (with or without time) should be used for any components dis…" at bounding box center [758, 609] width 556 height 47
copy div "DD MMM YYYY format (with or without time) should be used for any components dis…"
click at [555, 626] on div "DD MMM YYYY format (with or without time) should be used for any components dis…" at bounding box center [758, 609] width 556 height 47
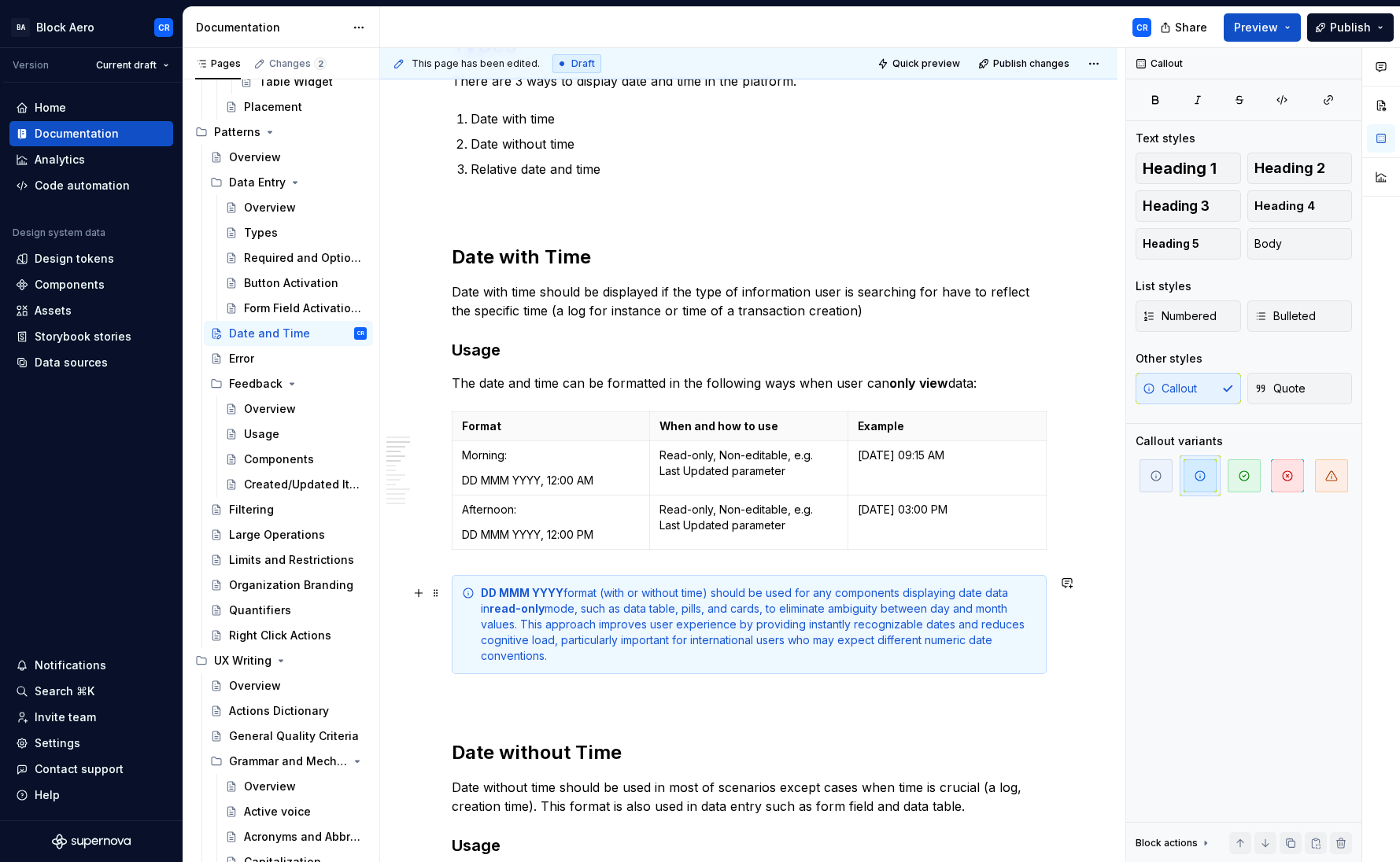
click at [526, 628] on div "DD MMM YYYY format (with or without time) should be used for any components dis…" at bounding box center [758, 625] width 556 height 79
click at [667, 626] on div "DD MMM YYYY format (with or without time) should be used for any components dis…" at bounding box center [758, 625] width 556 height 79
click at [734, 629] on div "DD MMM YYYY format (with or without time) should be used for any components dis…" at bounding box center [758, 625] width 556 height 79
click at [797, 627] on div "DD MMM YYYY format (with or without time) should be used for any components dis…" at bounding box center [758, 625] width 556 height 79
click at [811, 626] on div "DD MMM YYYY format (with or without time) should be used for any components dis…" at bounding box center [758, 625] width 556 height 79
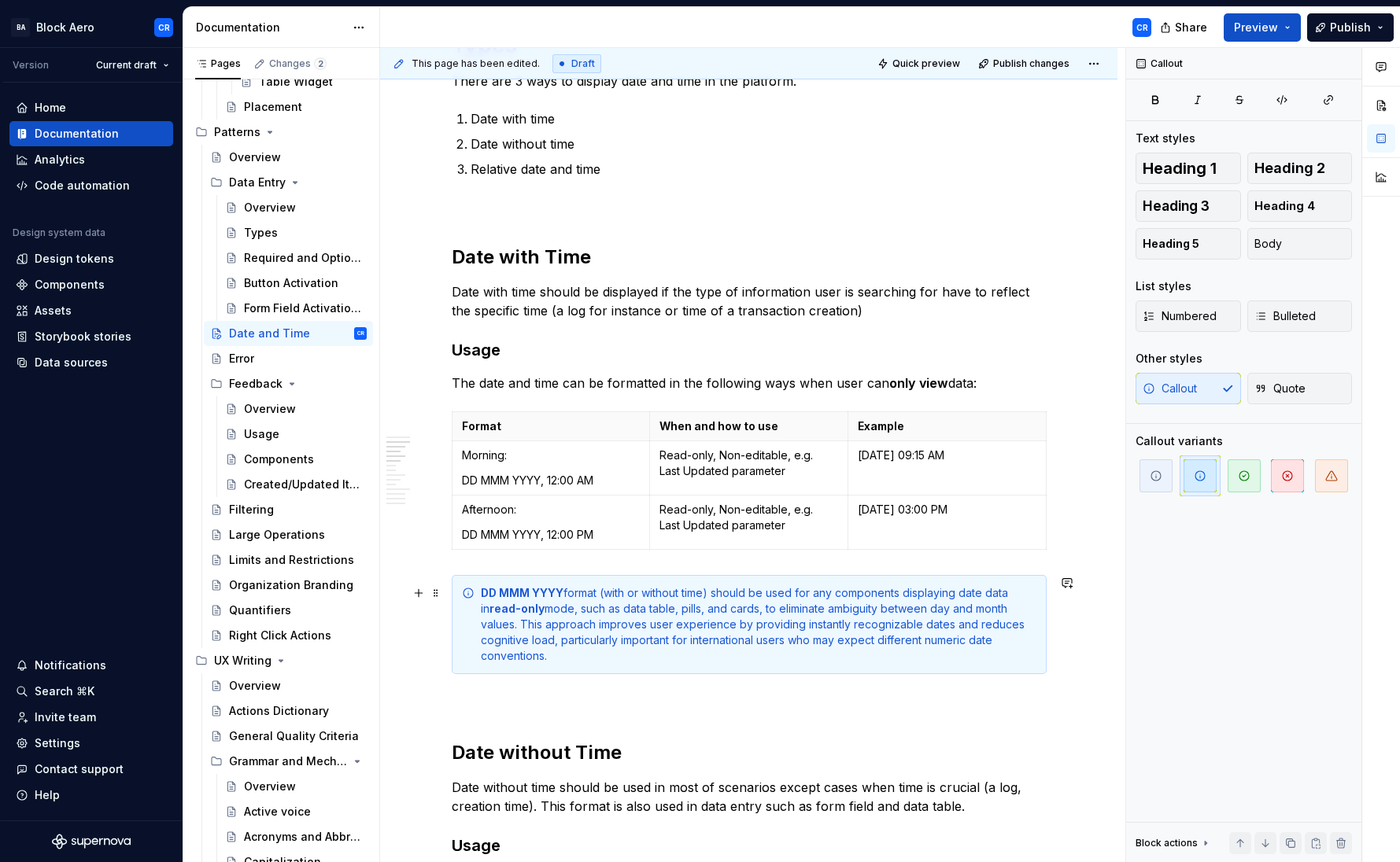
click at [890, 625] on div "DD MMM YYYY format (with or without time) should be used for any components dis…" at bounding box center [758, 625] width 556 height 79
click at [929, 626] on div "DD MMM YYYY format (with or without time) should be used for any components dis…" at bounding box center [758, 625] width 556 height 79
click at [733, 642] on div "DD MMM YYYY format (with or without time) should be used for any components dis…" at bounding box center [758, 625] width 556 height 79
click at [859, 641] on div "DD MMM YYYY format (with or without time) should be used for any components dis…" at bounding box center [758, 625] width 556 height 79
click at [927, 640] on div "DD MMM YYYY format (with or without time) should be used for any components dis…" at bounding box center [758, 625] width 556 height 79
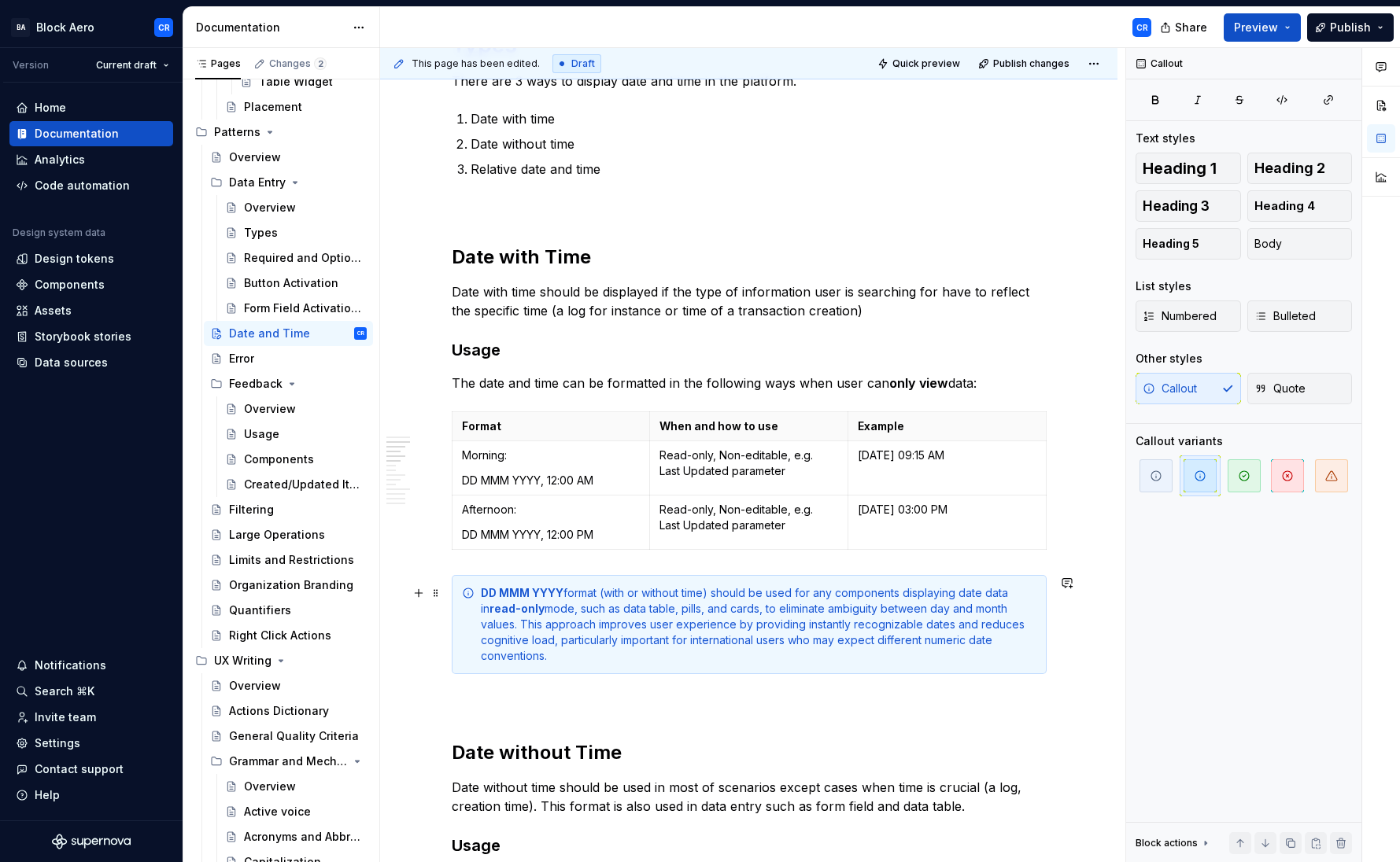
click at [953, 641] on div "DD MMM YYYY format (with or without time) should be used for any components dis…" at bounding box center [758, 625] width 556 height 79
click at [972, 643] on div "DD MMM YYYY format (with or without time) should be used for any components dis…" at bounding box center [758, 625] width 556 height 79
click at [518, 623] on div "DD MMM YYYY format (with or without time) should be used for any components dis…" at bounding box center [758, 625] width 556 height 79
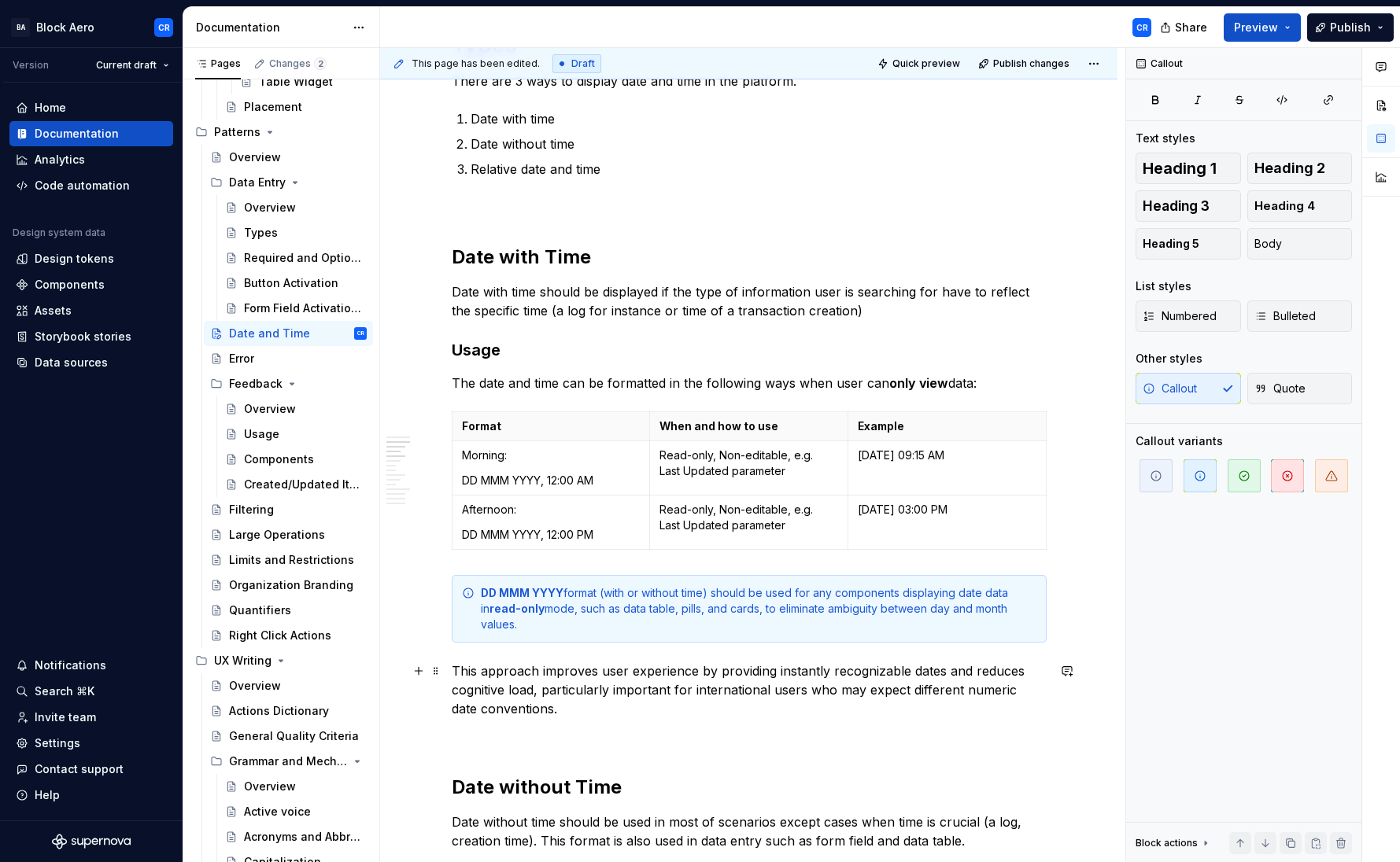
click at [542, 716] on p "This approach improves user experience by providing instantly recognizable date…" at bounding box center [748, 690] width 595 height 57
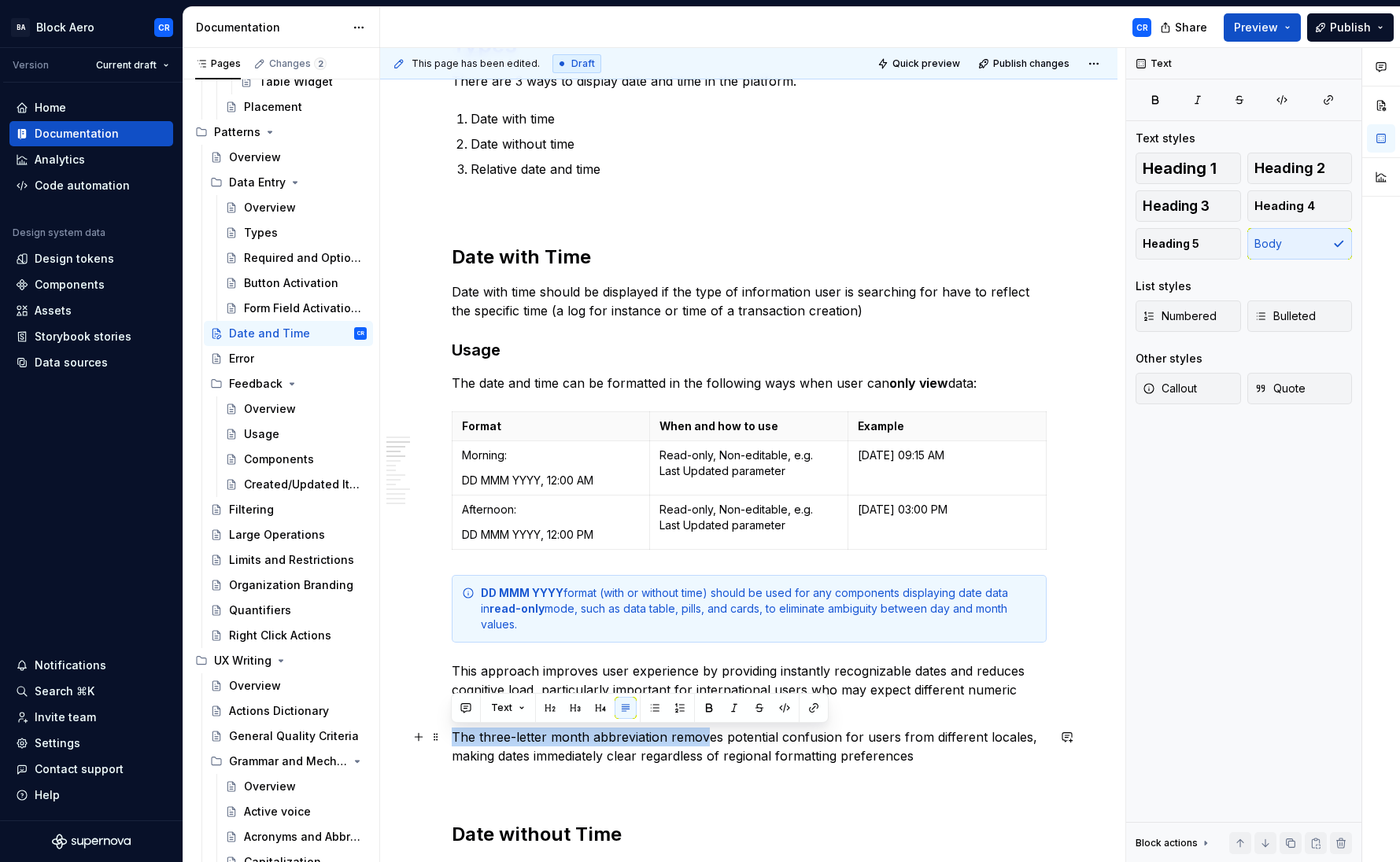
drag, startPoint x: 450, startPoint y: 736, endPoint x: 702, endPoint y: 741, distance: 252.0
click at [702, 741] on p "The three-letter month abbreviation removes potential confusion for users from …" at bounding box center [748, 746] width 595 height 37
drag, startPoint x: 538, startPoint y: 750, endPoint x: 546, endPoint y: 744, distance: 10.0
click at [538, 750] on p "The three-letter month abbreviation removes potential confusion for users from …" at bounding box center [748, 746] width 595 height 37
click at [704, 738] on p "The three-letter month abbreviation removes potential confusion for users from …" at bounding box center [748, 746] width 595 height 37
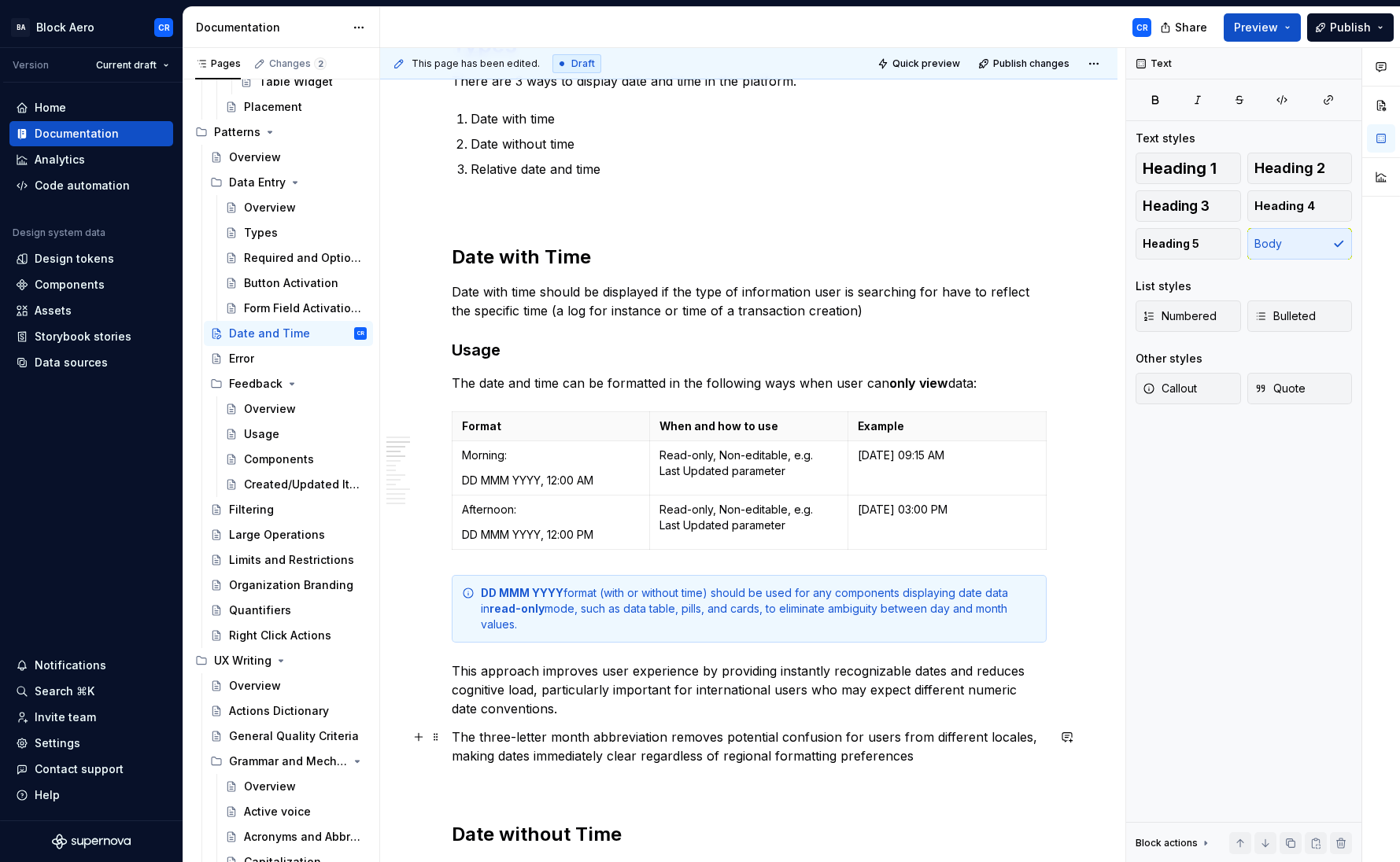
click at [821, 738] on p "The three-letter month abbreviation removes potential confusion for users from …" at bounding box center [748, 746] width 595 height 37
click at [513, 764] on p "The three-letter month abbreviation removes potential confusion for users from …" at bounding box center [748, 746] width 595 height 37
click at [583, 756] on p "The three-letter month abbreviation removes potential confusion for users from …" at bounding box center [748, 746] width 595 height 37
click at [688, 757] on p "The three-letter month abbreviation removes potential confusion for users from …" at bounding box center [748, 746] width 595 height 37
click at [816, 757] on p "The three-letter month abbreviation removes potential confusion for users from …" at bounding box center [748, 746] width 595 height 37
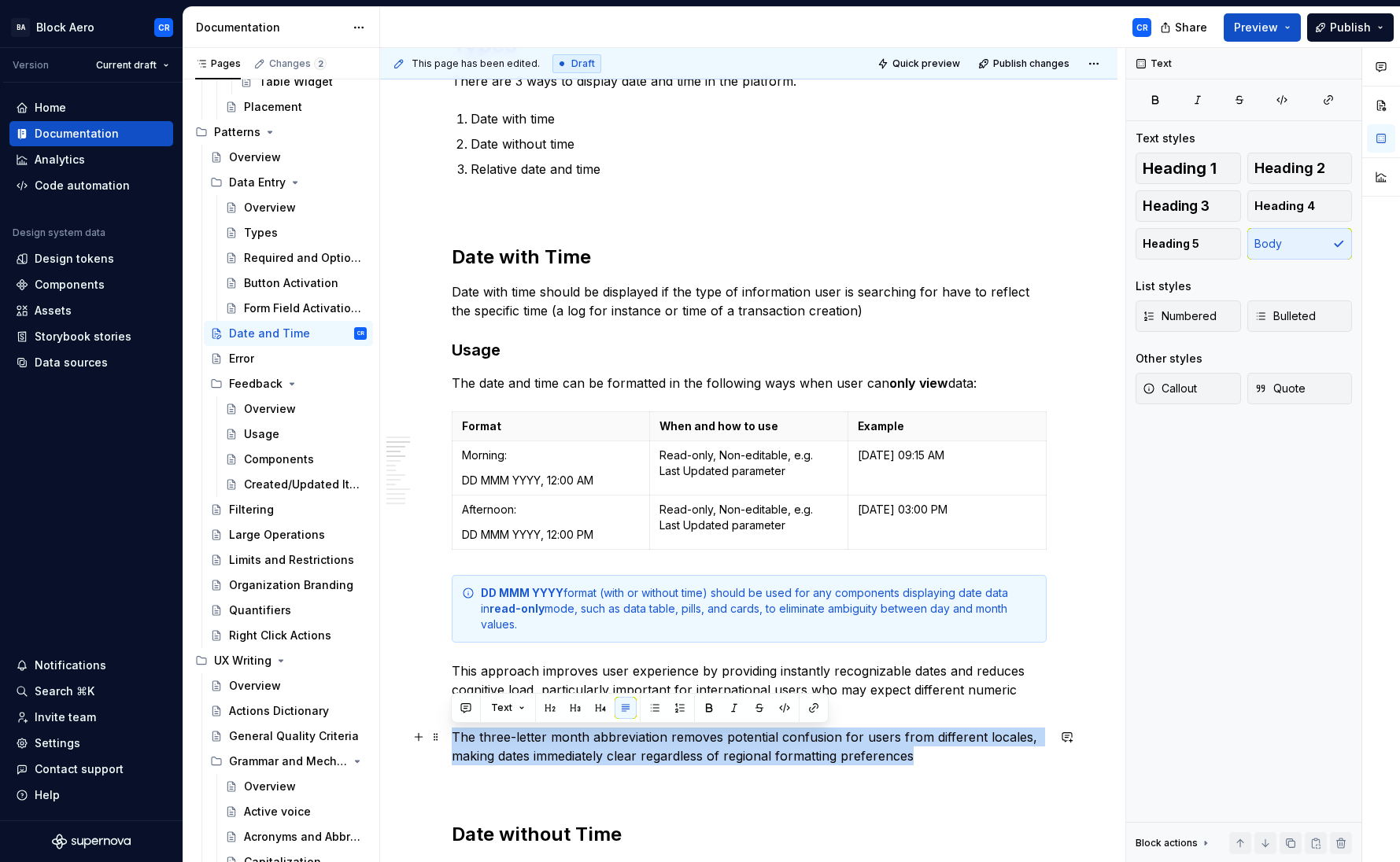
drag, startPoint x: 948, startPoint y: 756, endPoint x: 443, endPoint y: 738, distance: 505.3
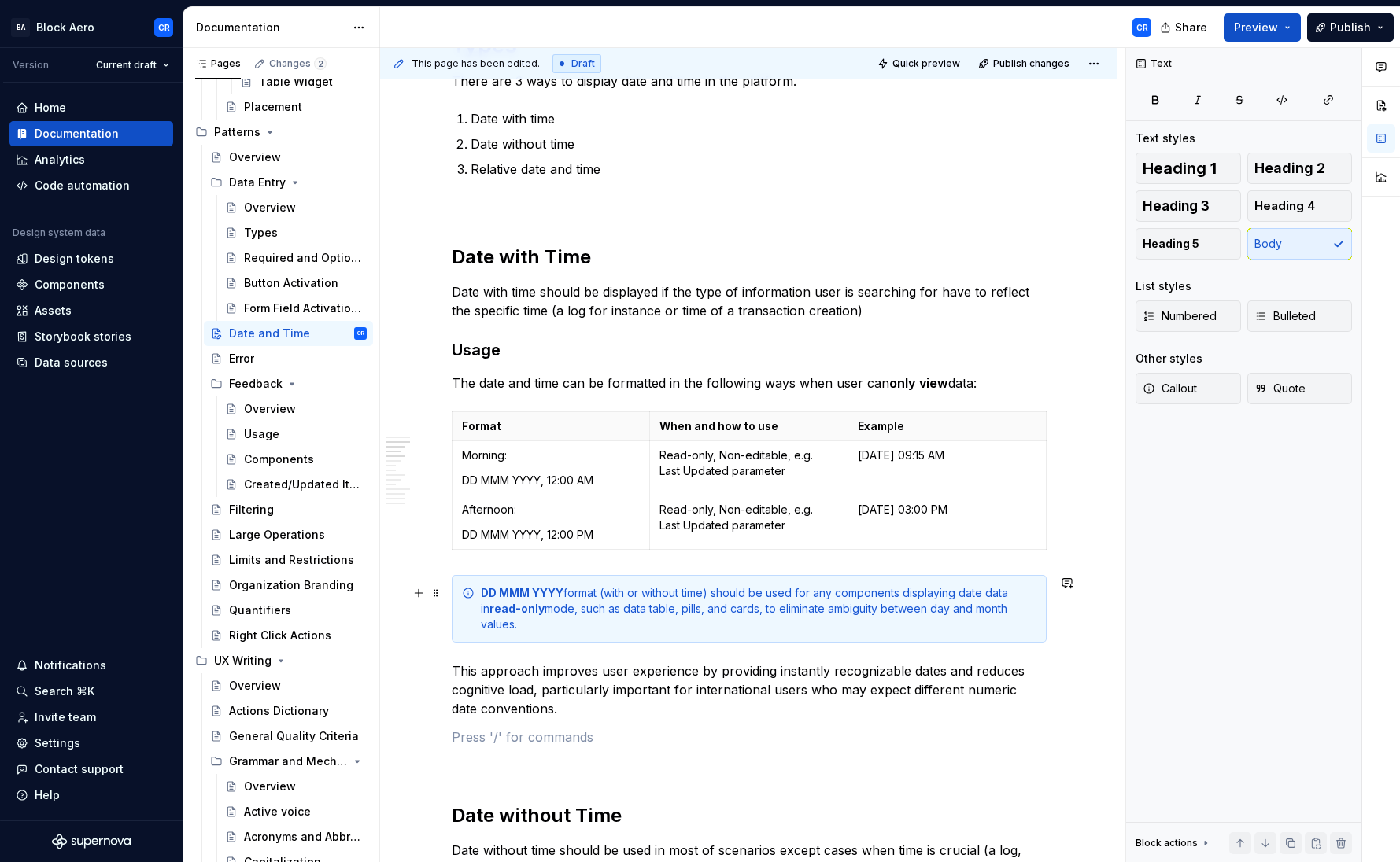
click at [586, 630] on div "DD MMM YYYY format (with or without time) should be used for any components dis…" at bounding box center [758, 609] width 556 height 47
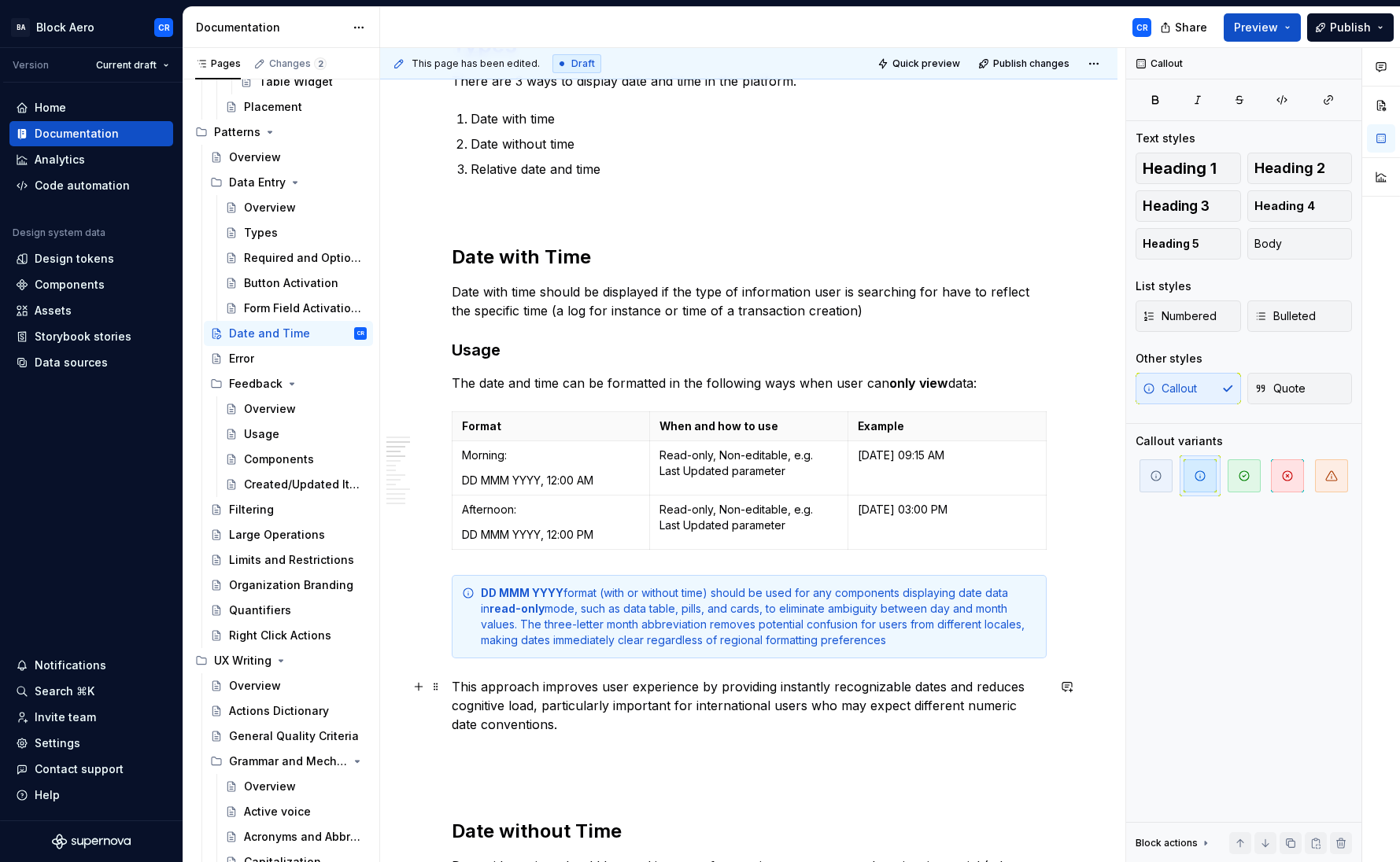
click at [563, 698] on p "This approach improves user experience by providing instantly recognizable date…" at bounding box center [748, 706] width 595 height 57
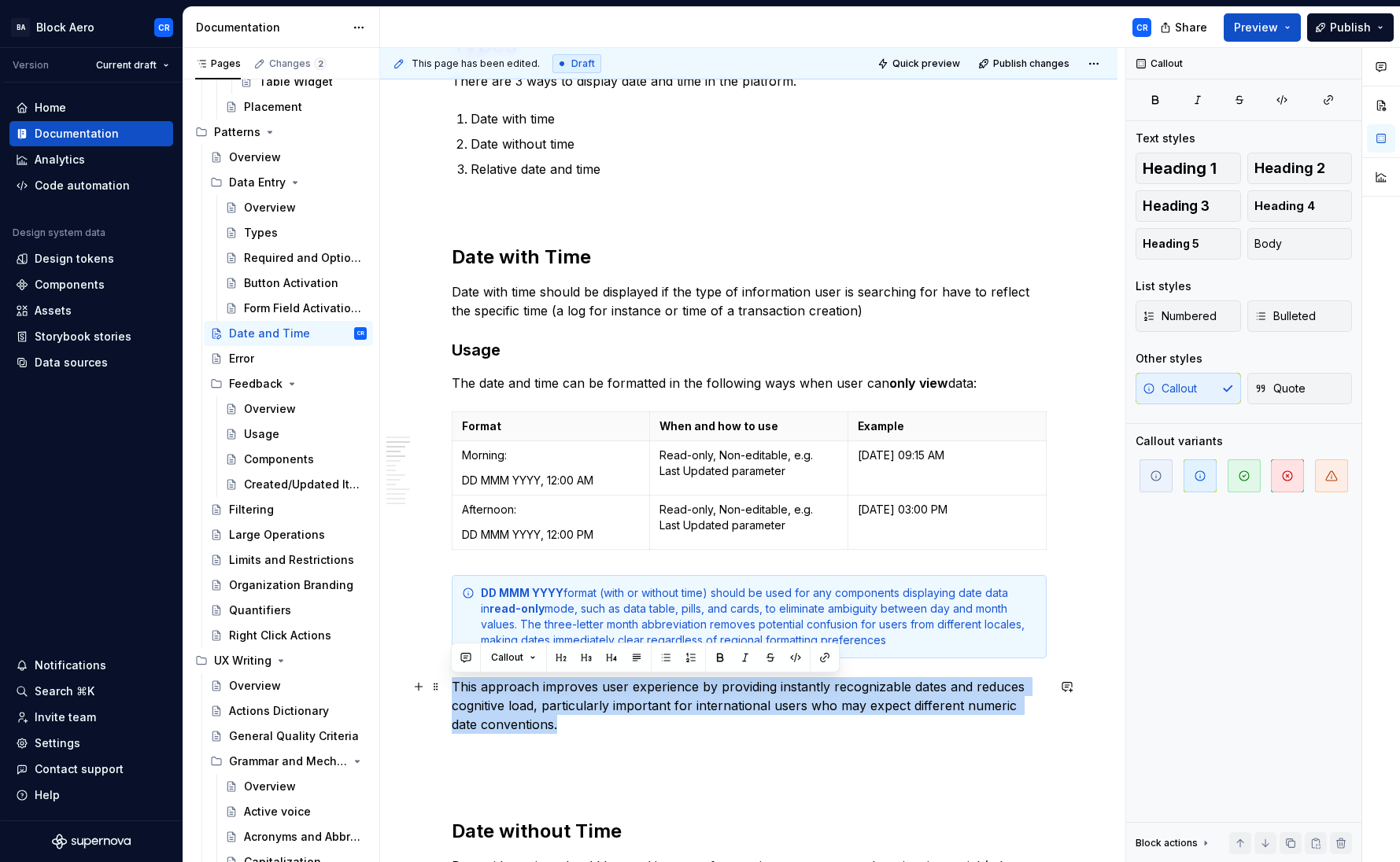
drag, startPoint x: 452, startPoint y: 687, endPoint x: 540, endPoint y: 733, distance: 99.3
click at [540, 733] on p "This approach improves user experience by providing instantly recognizable date…" at bounding box center [748, 706] width 595 height 57
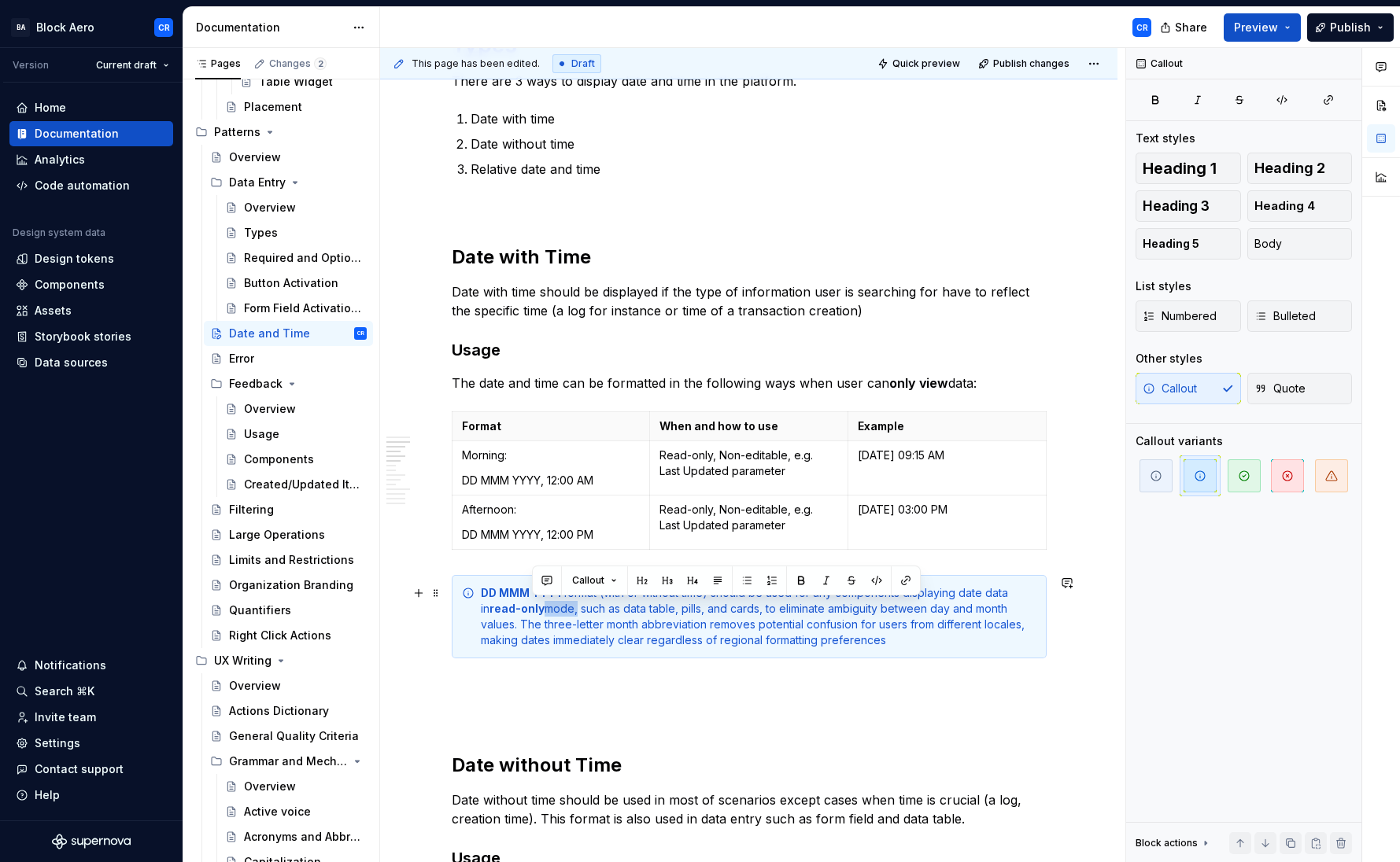
drag, startPoint x: 532, startPoint y: 608, endPoint x: 565, endPoint y: 608, distance: 33.0
click at [565, 608] on div "DD MMM YYYY format (with or without time) should be used for any components dis…" at bounding box center [758, 617] width 556 height 63
click at [799, 575] on button "button" at bounding box center [801, 580] width 22 height 22
click at [691, 638] on div "DD MMM YYYY format (with or without time) should be used for any components dis…" at bounding box center [758, 617] width 556 height 63
click at [531, 623] on div "DD MMM YYYY format (with or without time) should be used for any components dis…" at bounding box center [758, 617] width 556 height 63
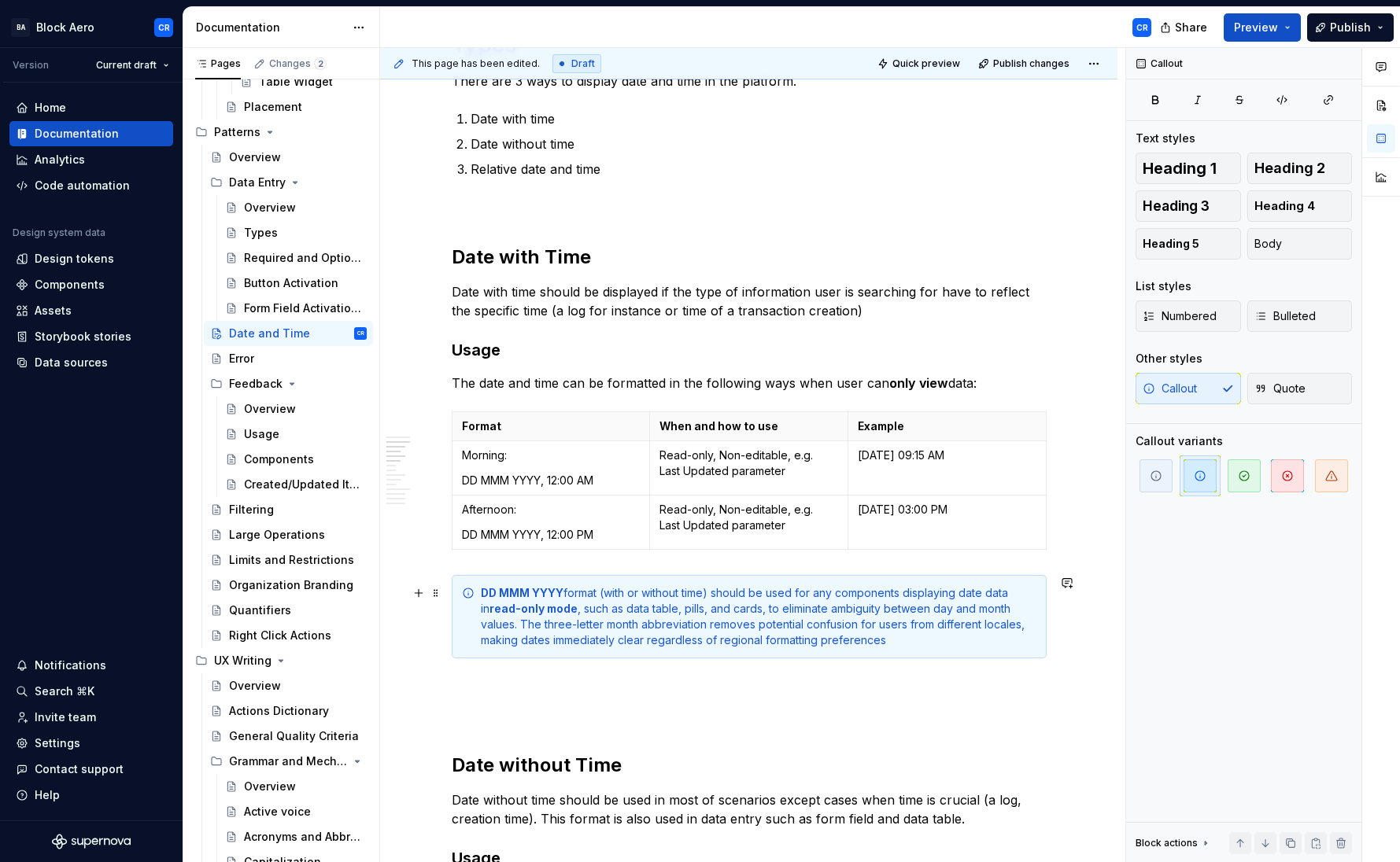
click at [730, 629] on div "DD MMM YYYY format (with or without time) should be used for any components dis…" at bounding box center [758, 617] width 556 height 63
click at [791, 625] on div "DD MMM YYYY format (with or without time) should be used for any components dis…" at bounding box center [758, 617] width 556 height 63
click at [883, 627] on div "DD MMM YYYY format (with or without time) should be used for any components dis…" at bounding box center [758, 617] width 556 height 63
click at [912, 626] on div "DD MMM YYYY format (with or without time) should be used for any components dis…" at bounding box center [758, 617] width 556 height 63
click at [956, 626] on div "DD MMM YYYY format (with or without time) should be used for any components dis…" at bounding box center [758, 617] width 556 height 63
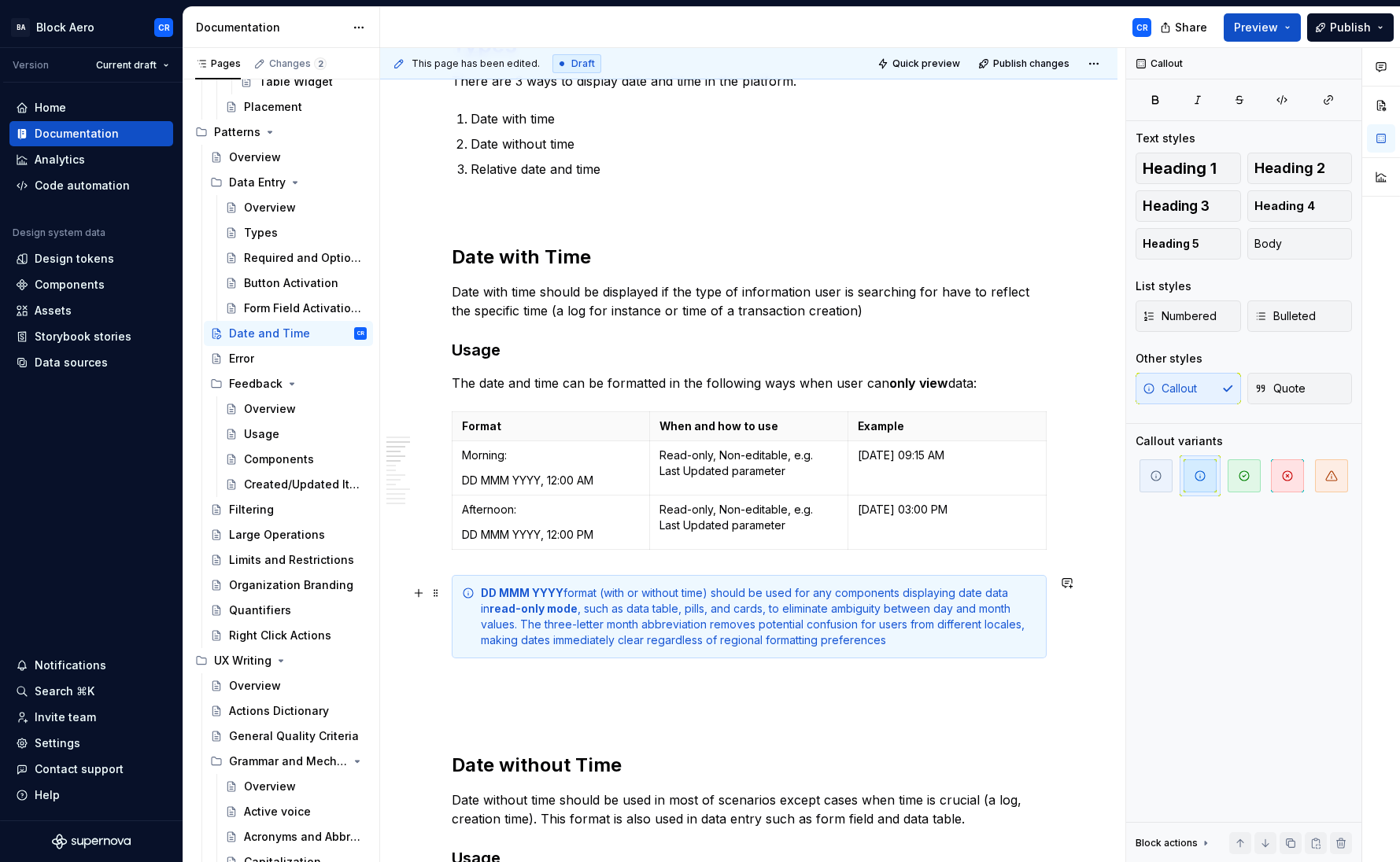
click at [507, 637] on div "DD MMM YYYY format (with or without time) should be used for any components dis…" at bounding box center [758, 617] width 556 height 63
click at [585, 643] on div "DD MMM YYYY format (with or without time) should be used for any components dis…" at bounding box center [758, 617] width 556 height 63
click at [728, 723] on p at bounding box center [748, 714] width 595 height 19
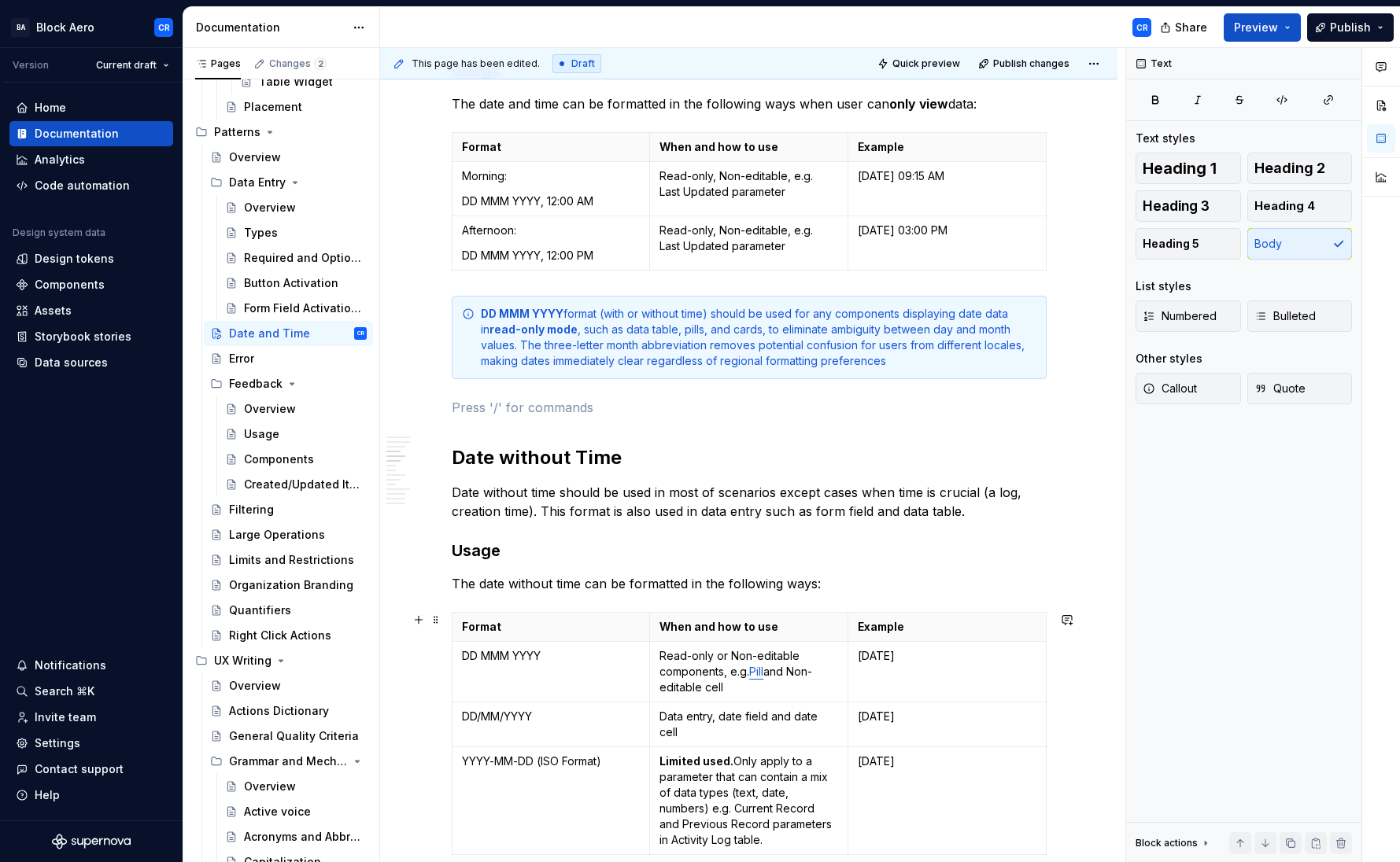
scroll to position [738, 0]
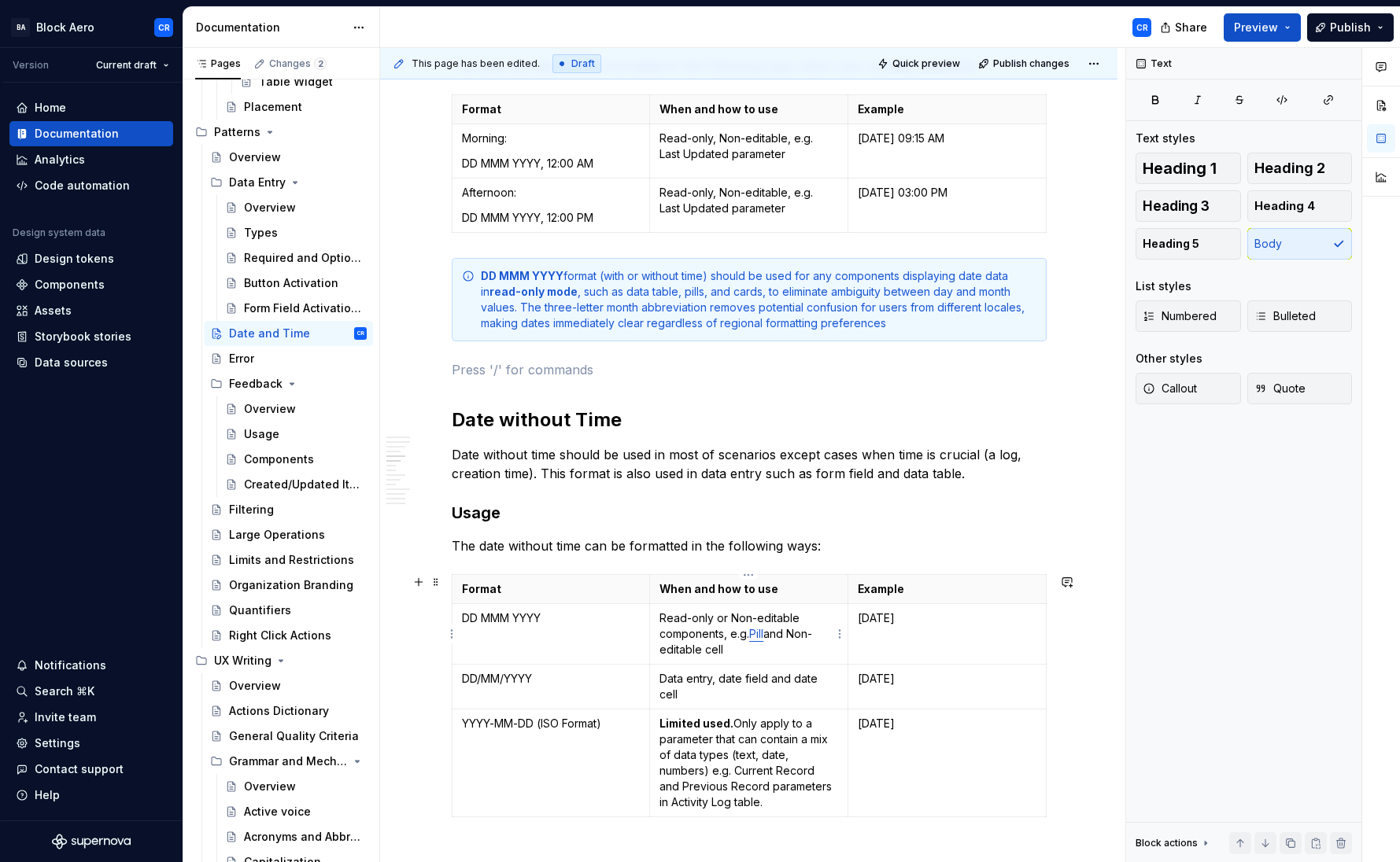
click at [761, 636] on link "Pill" at bounding box center [756, 633] width 14 height 13
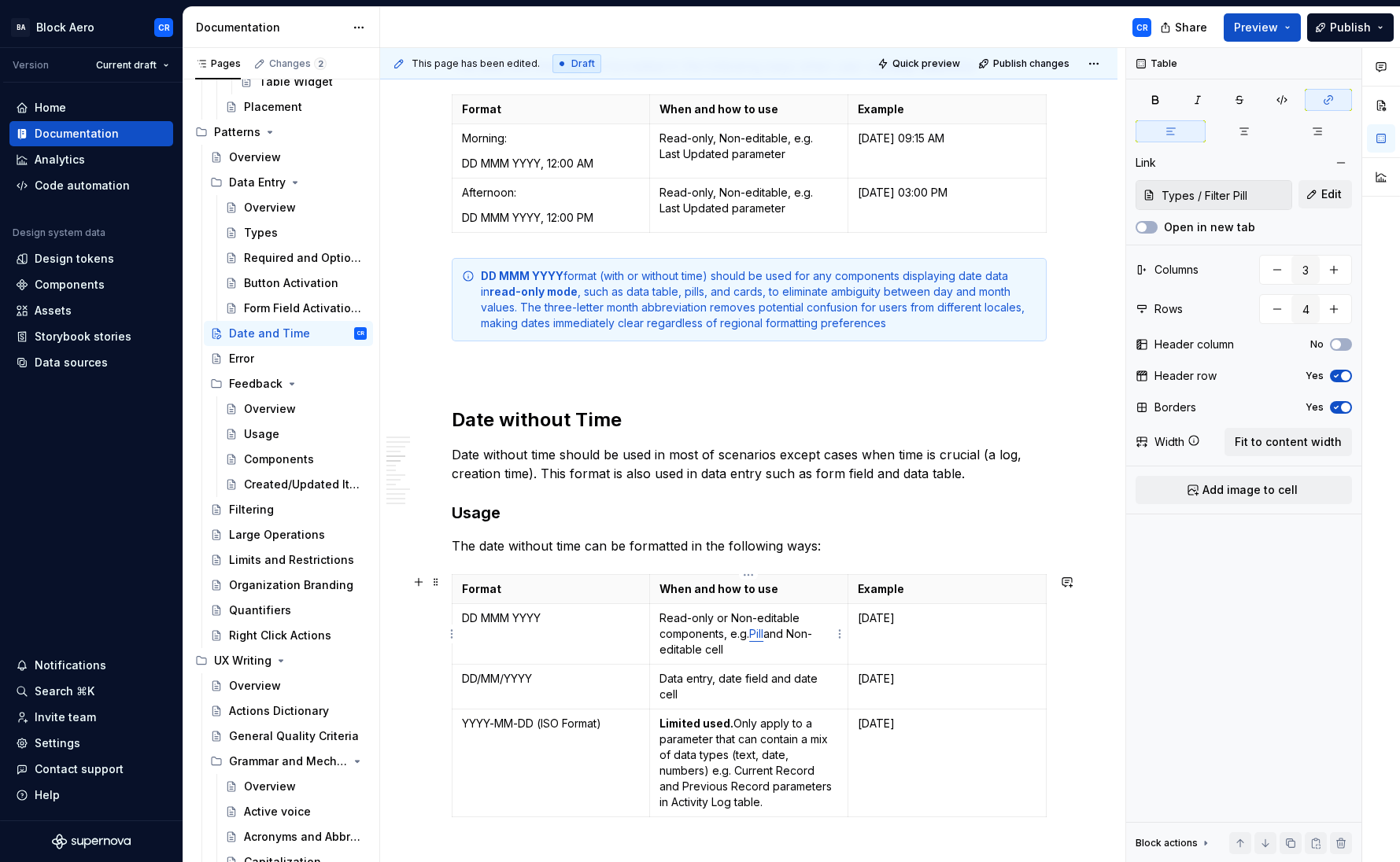
click at [797, 636] on p "Read-only or Non-editable components, e.g. Pill and Non-editable cell" at bounding box center [748, 634] width 179 height 47
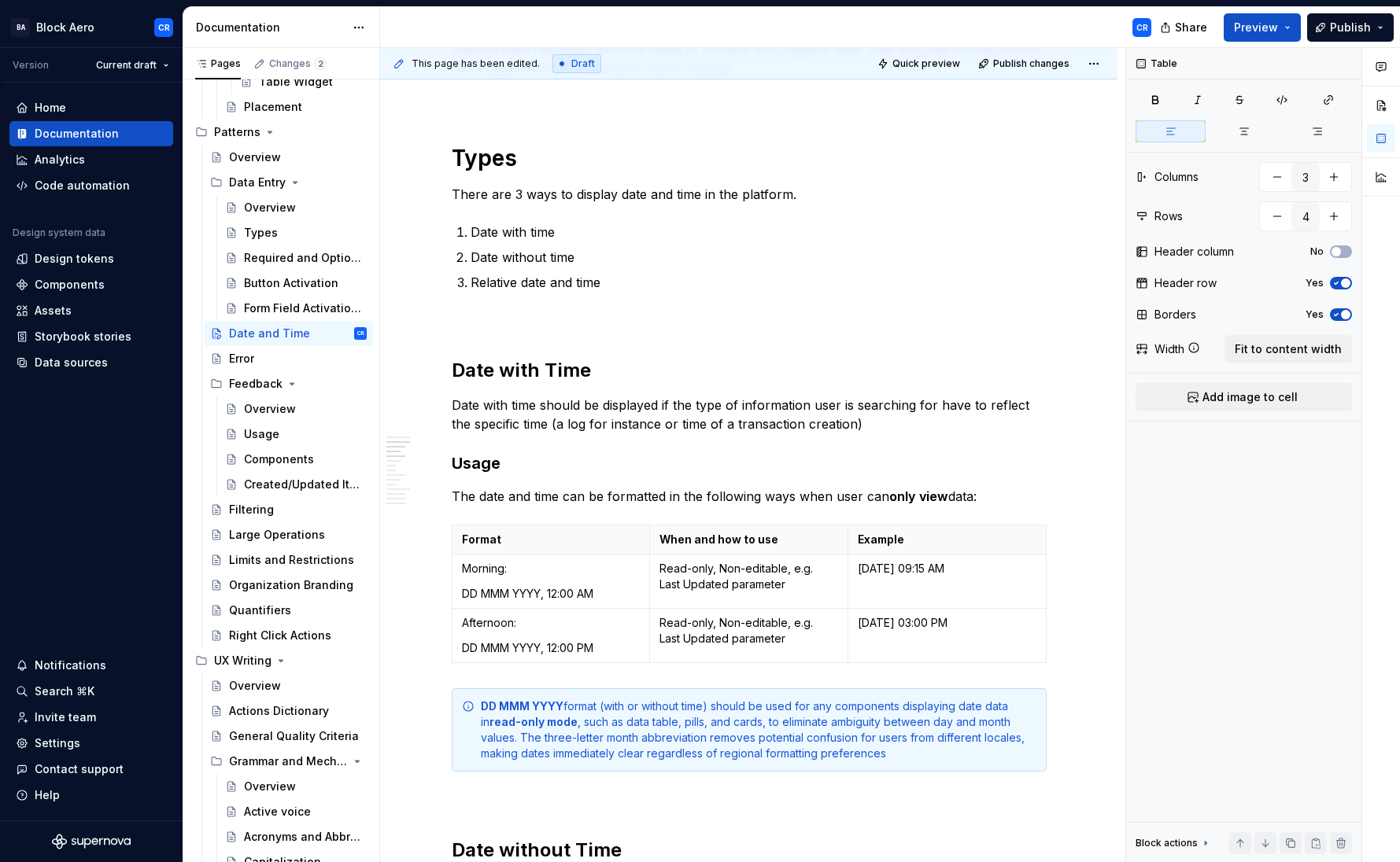
scroll to position [1031, 0]
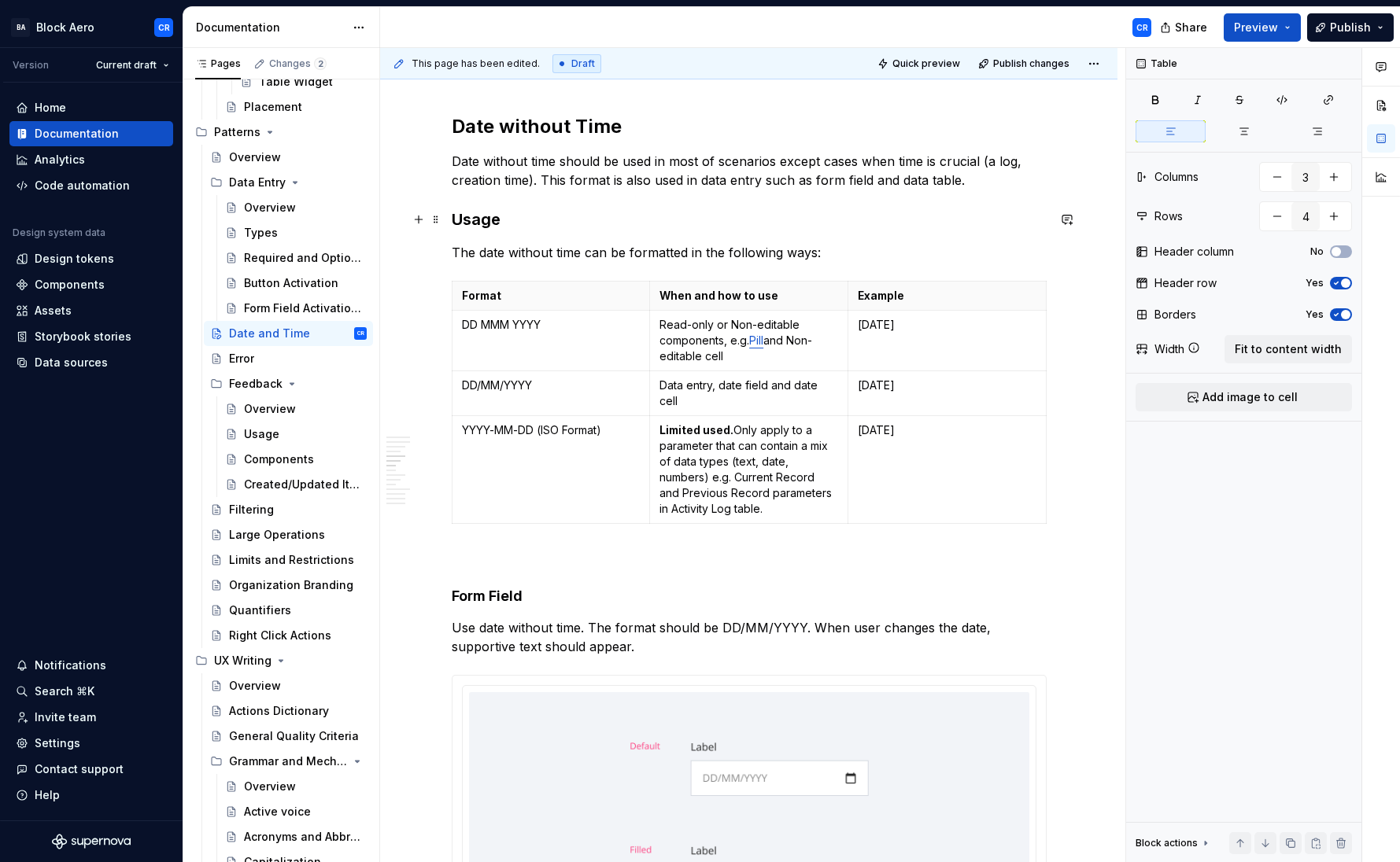
click at [474, 216] on h3 "Usage" at bounding box center [748, 219] width 595 height 22
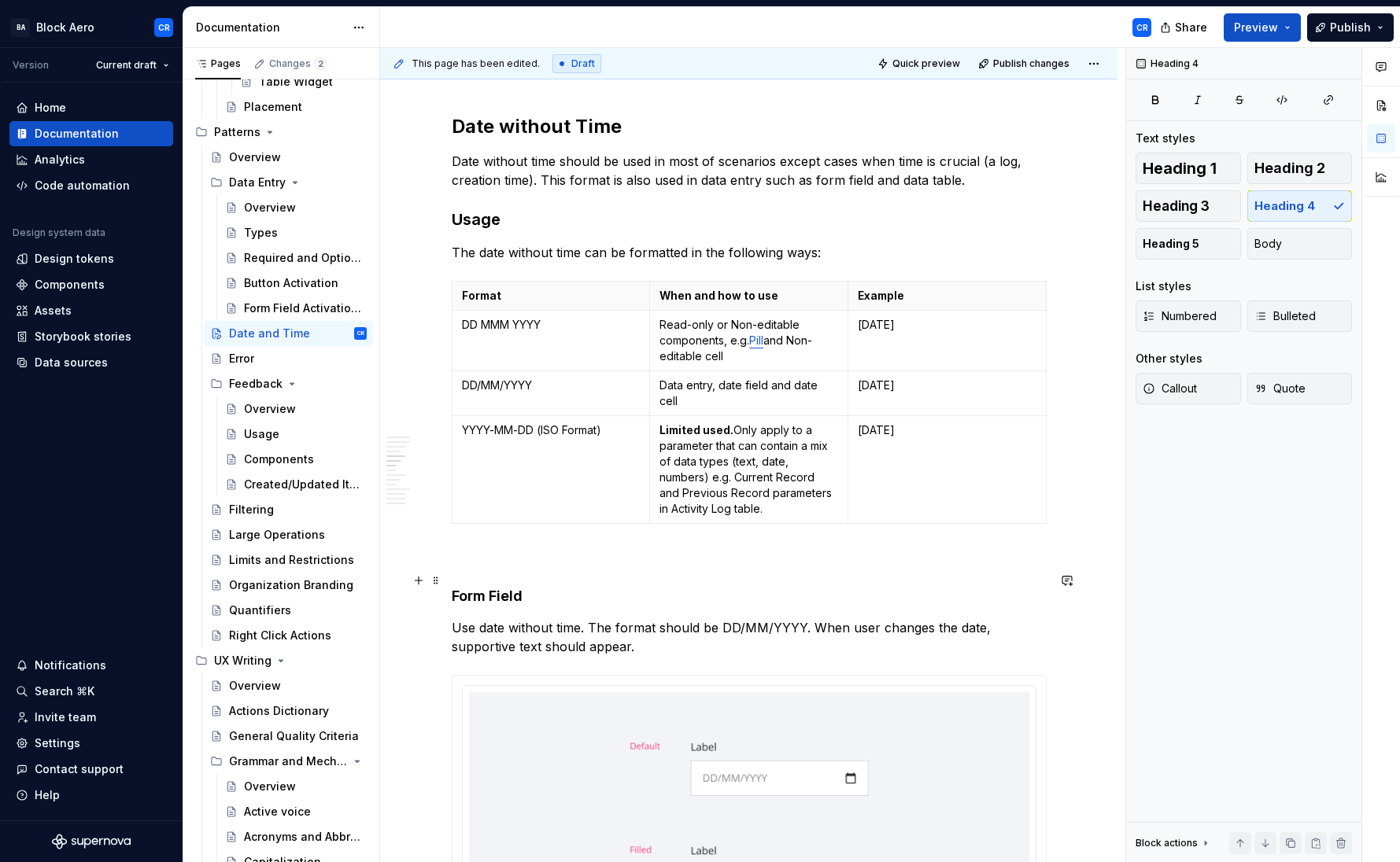
click at [497, 587] on h4 "Form Field" at bounding box center [748, 595] width 595 height 19
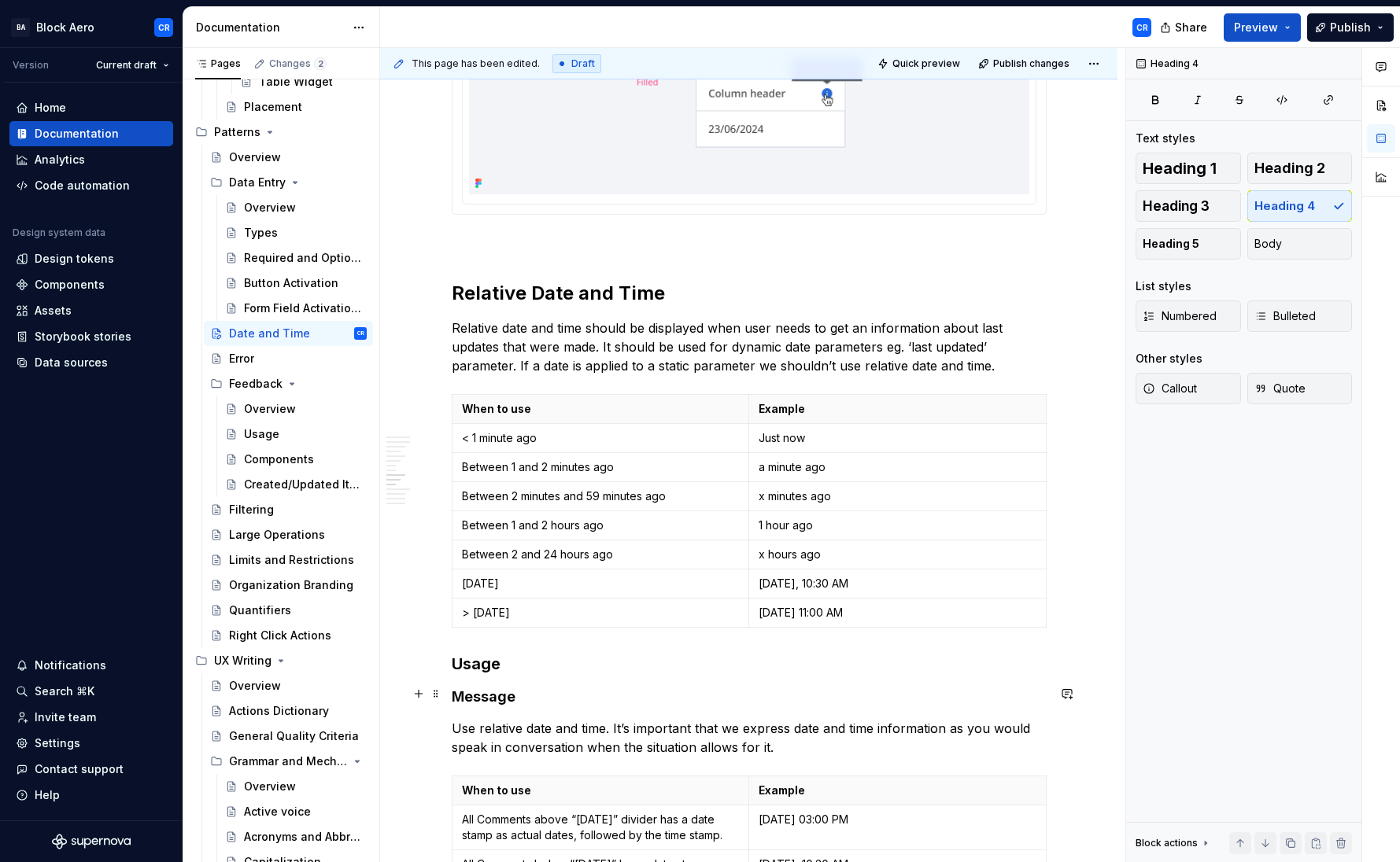
scroll to position [2252, 0]
click at [492, 687] on h4 "Message" at bounding box center [748, 696] width 595 height 19
click at [488, 652] on h3 "Usage" at bounding box center [748, 663] width 595 height 22
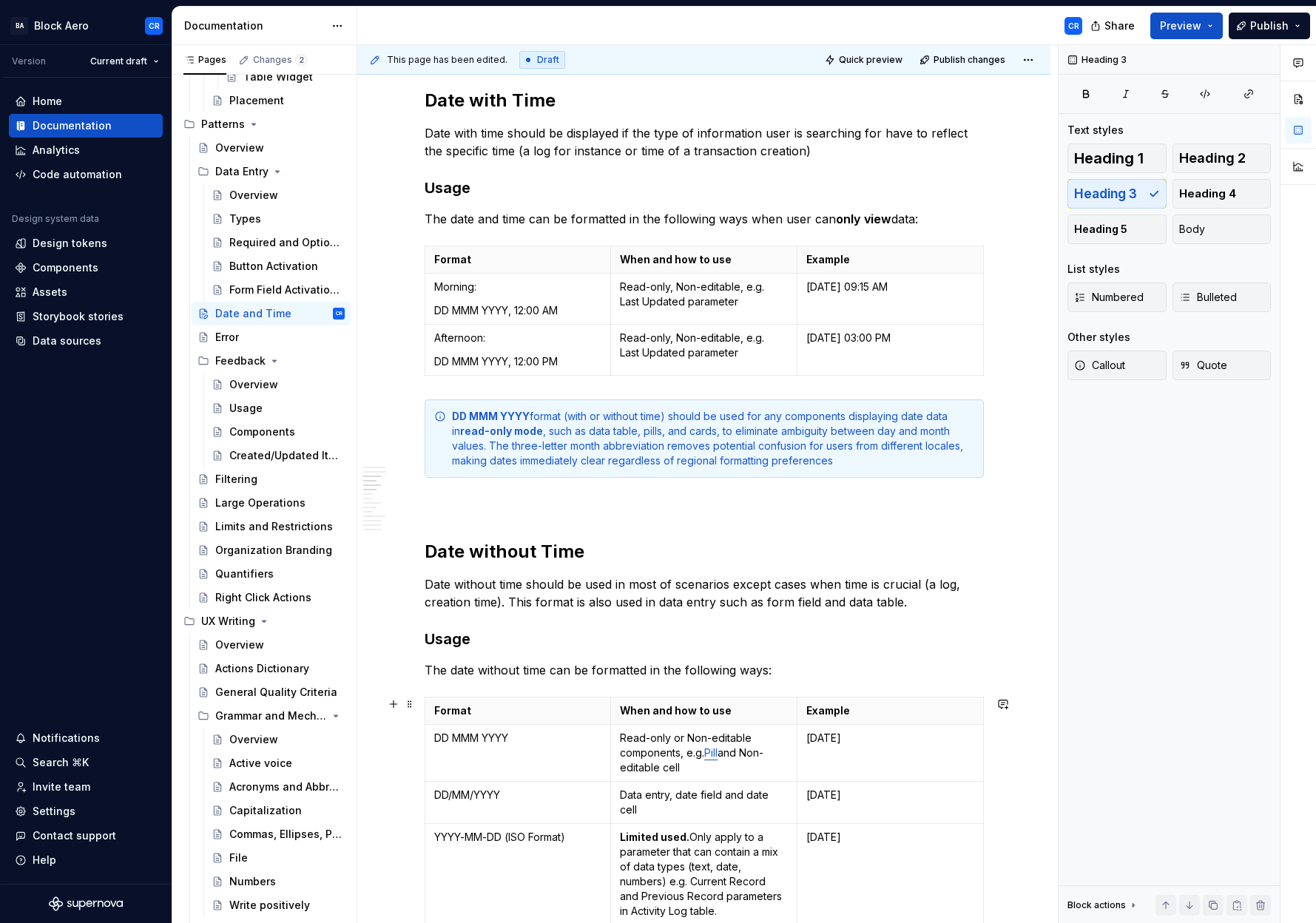
scroll to position [538, 0]
type textarea "*"
